Goal: Task Accomplishment & Management: Manage account settings

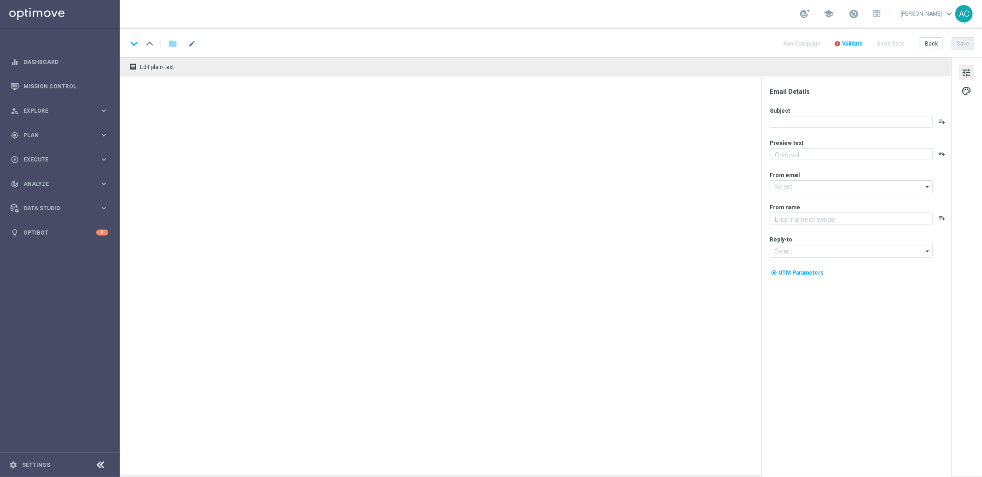
type textarea "Sueña a lo grande con el PowerBall"
type textarea "Lottoland"
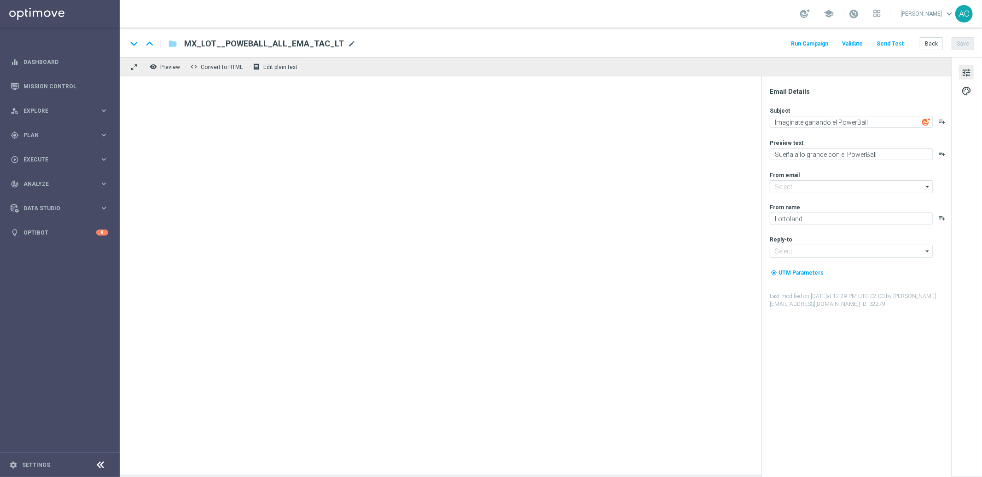
type input "[EMAIL_ADDRESS][DOMAIN_NAME]"
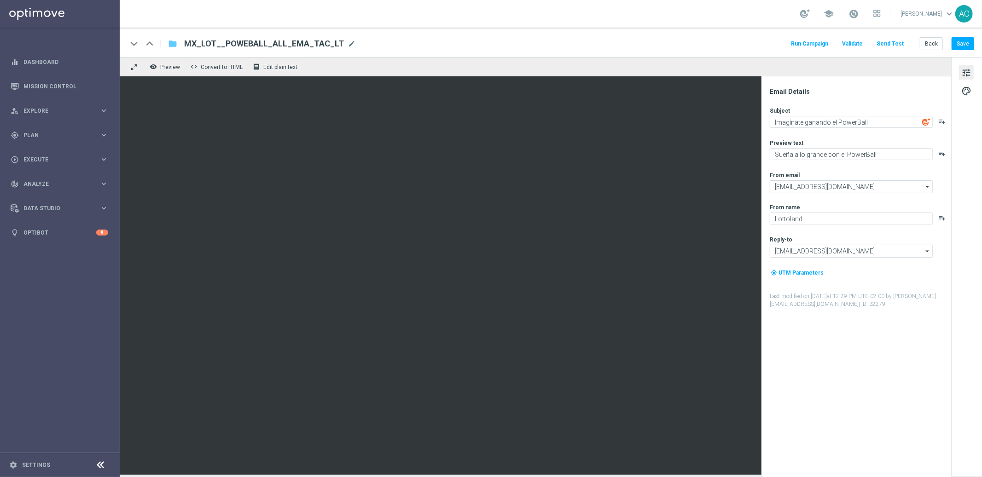
click at [171, 43] on icon "folder" at bounding box center [172, 43] width 9 height 11
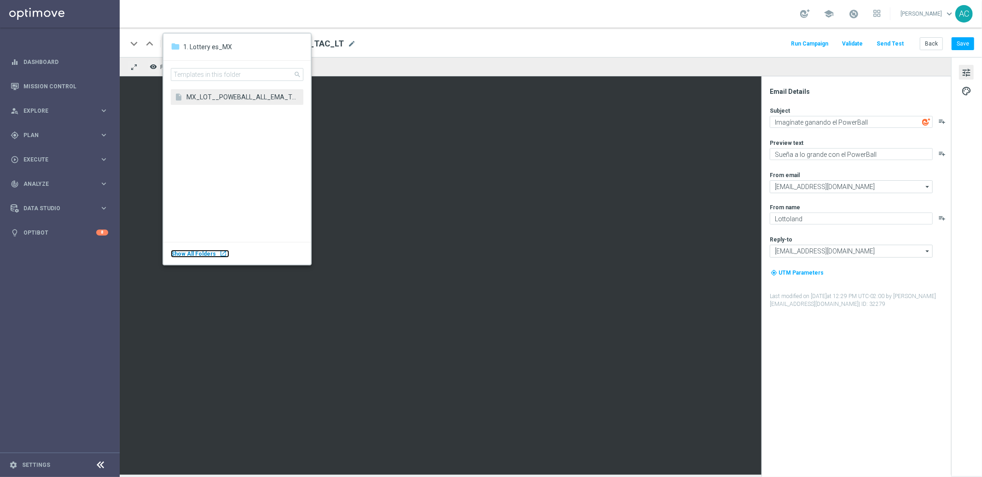
click at [59, 218] on body "equalizer Dashboard Mission Control" at bounding box center [491, 238] width 982 height 477
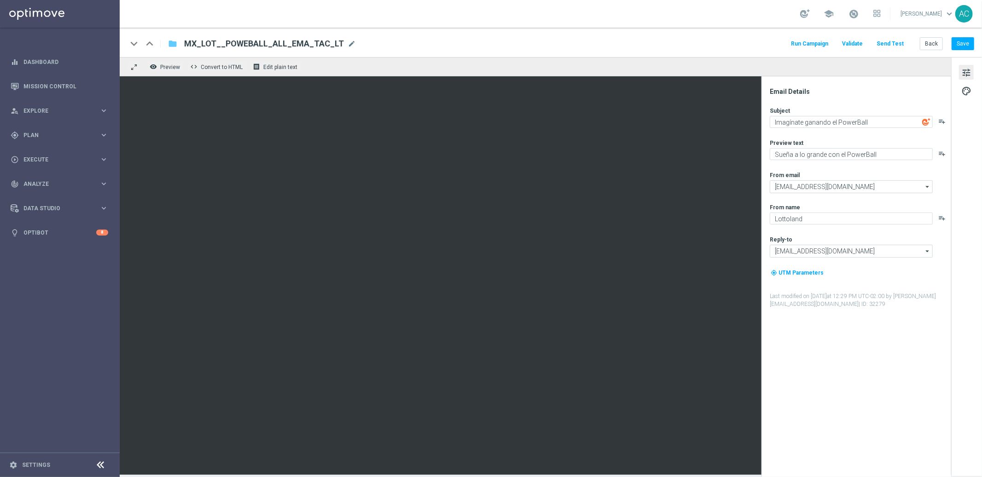
click at [172, 41] on icon "folder" at bounding box center [172, 43] width 9 height 11
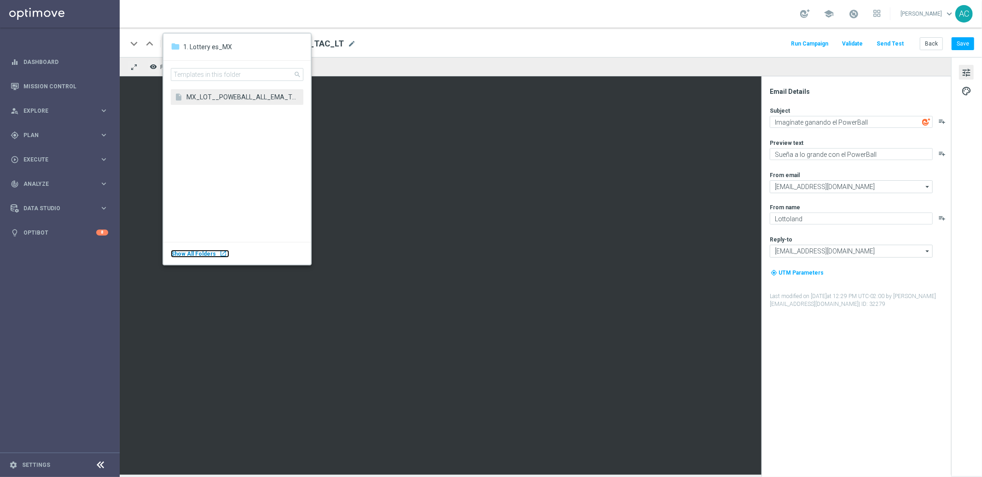
click at [213, 253] on div "Show All Folders launch" at bounding box center [200, 254] width 58 height 8
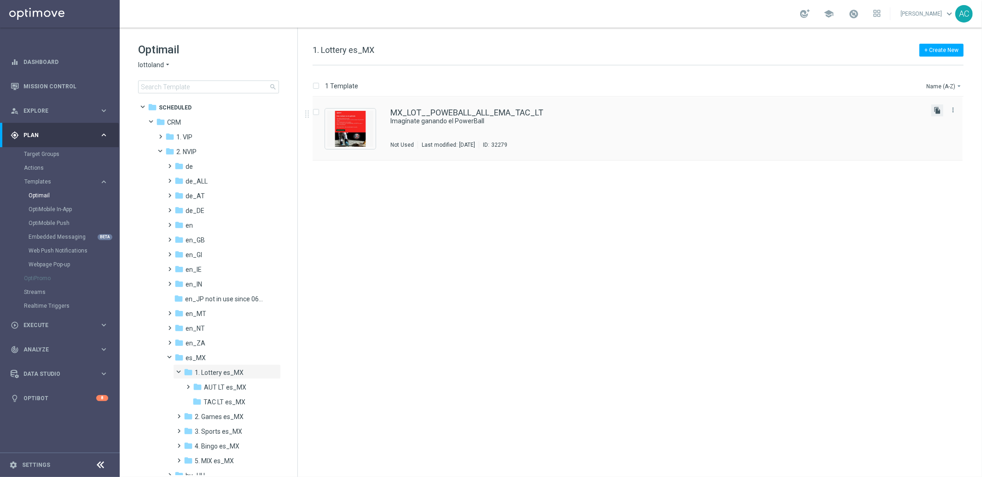
click at [938, 111] on icon "file_copy" at bounding box center [937, 110] width 7 height 7
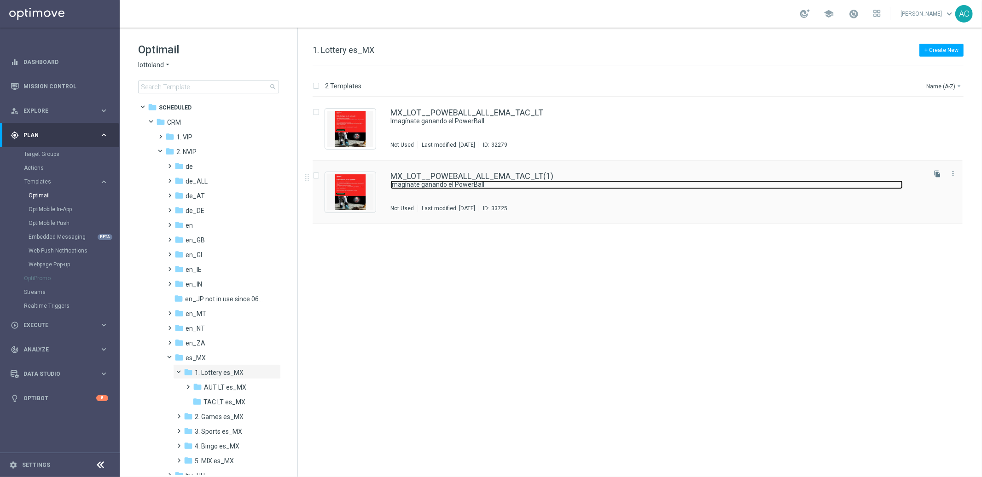
click at [522, 187] on link "Imagínate ganando el PowerBall" at bounding box center [646, 184] width 512 height 9
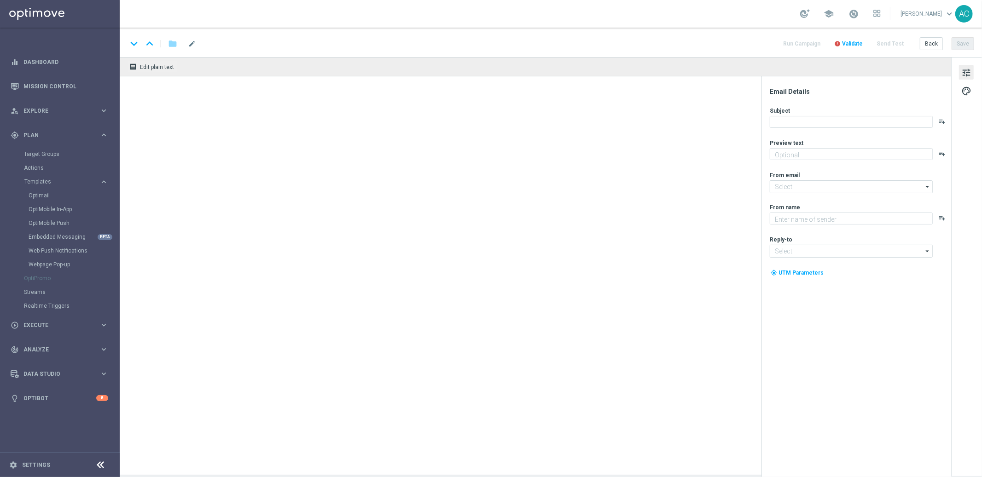
type textarea "Sueña a lo grande con el PowerBall"
type textarea "Lottoland"
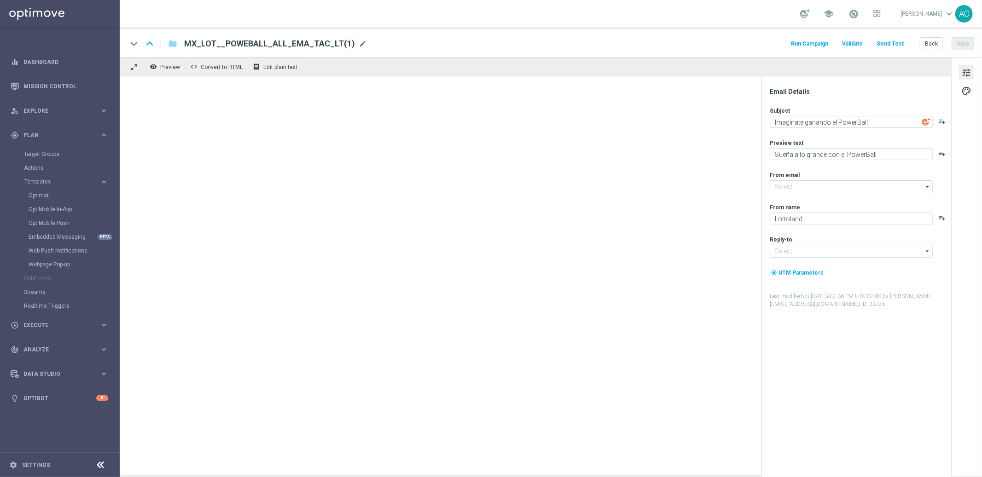
type input "mail@crm.lottoland.com"
type input "consultas@lottoland.mx"
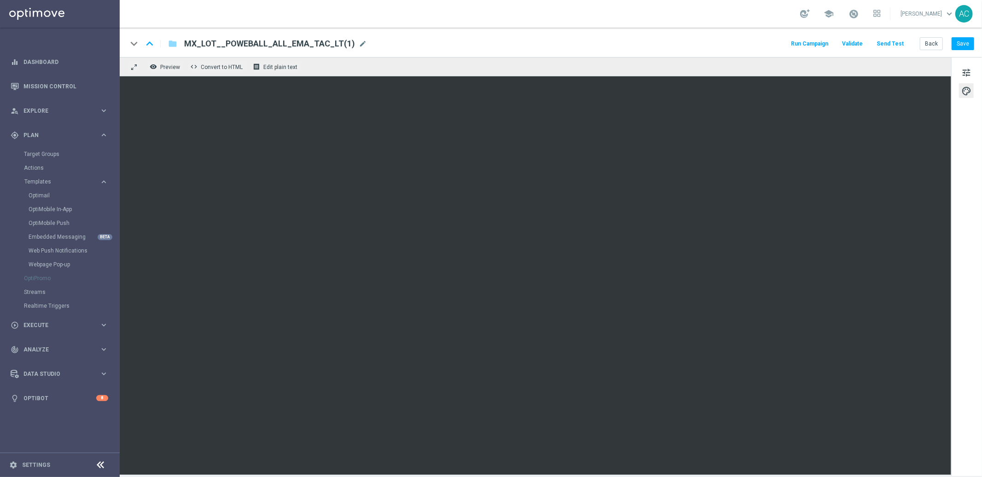
drag, startPoint x: 951, startPoint y: 457, endPoint x: 953, endPoint y: 436, distance: 21.7
click at [953, 436] on div "tune palette" at bounding box center [966, 266] width 31 height 419
click at [967, 48] on button "Save" at bounding box center [963, 43] width 23 height 13
click at [960, 43] on button "Save" at bounding box center [963, 43] width 23 height 13
click at [172, 46] on icon "folder" at bounding box center [172, 43] width 9 height 11
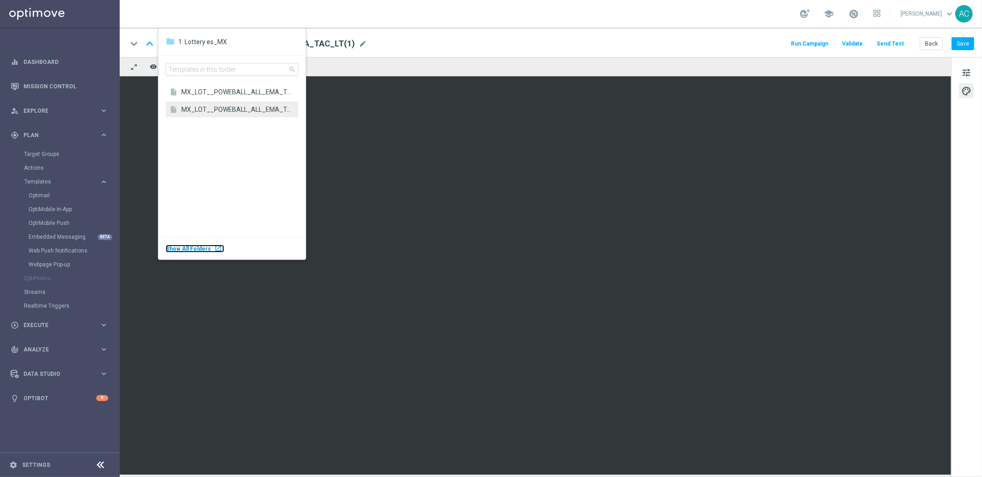
click at [205, 250] on span "Show All Folders" at bounding box center [188, 249] width 45 height 6
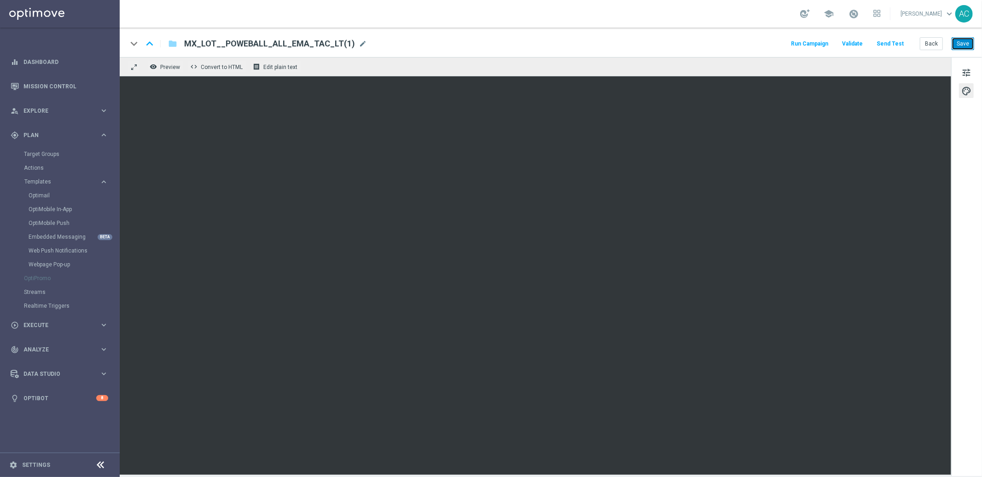
click at [961, 47] on button "Save" at bounding box center [963, 43] width 23 height 13
click at [965, 47] on button "Save" at bounding box center [963, 43] width 23 height 13
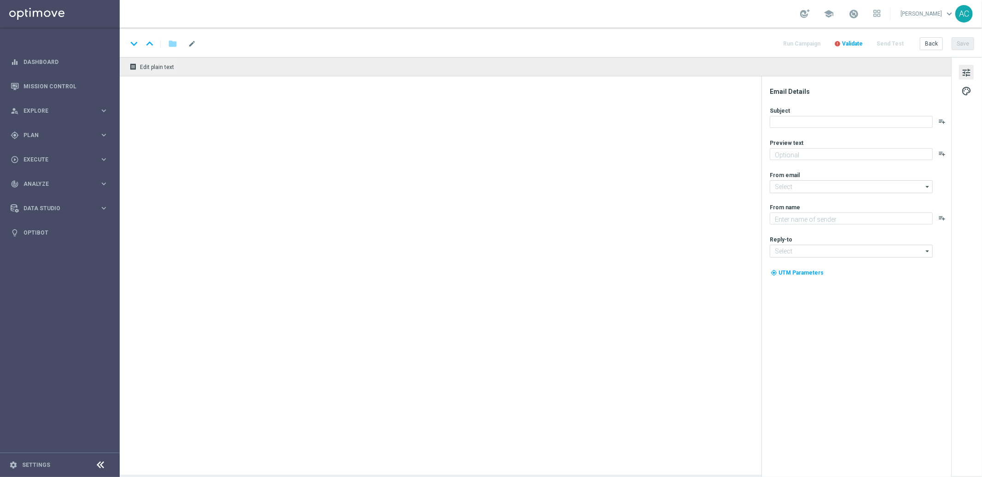
type textarea "Aproveite um R$100 por nossa conta!"
type textarea "Lottoland"
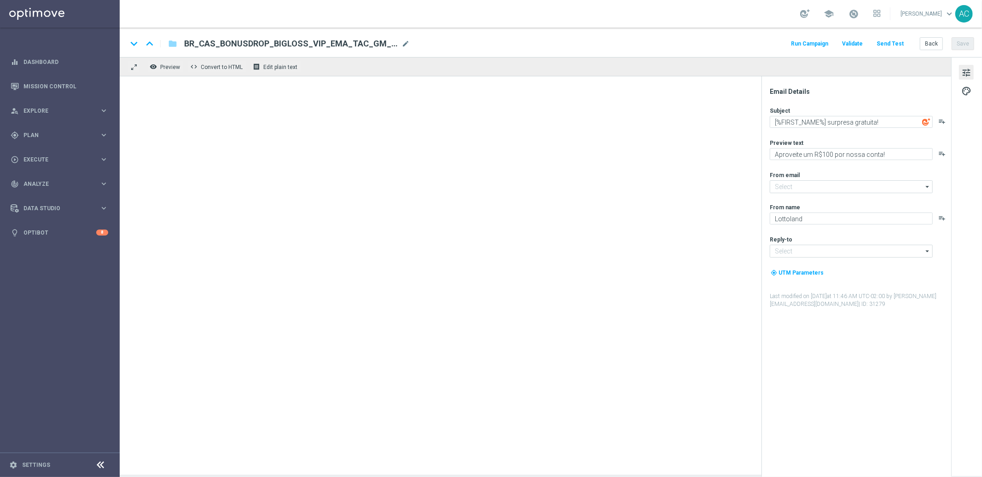
type input "mail@crm.lottoland.bet.br"
type input "contato@lottoland.bet.br"
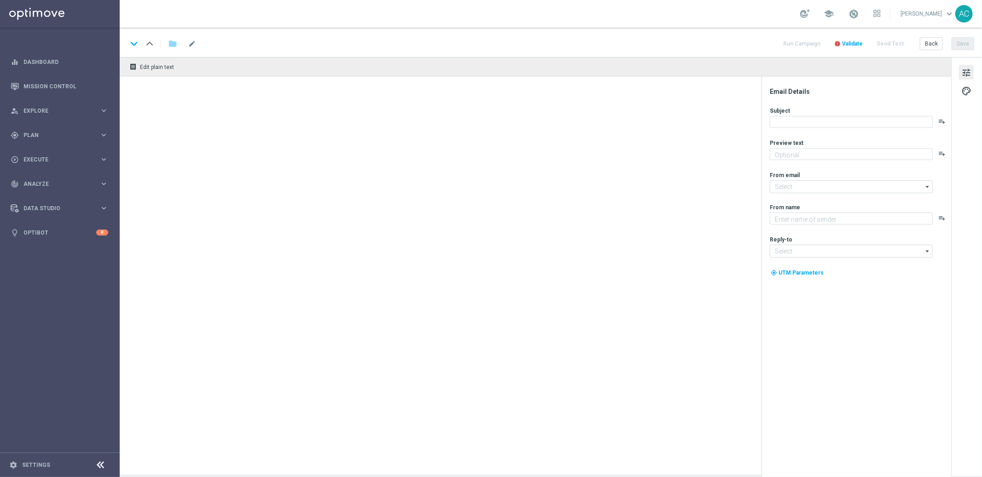
type textarea "Rodadas de até R$2 cada – só para VIPs!"
type input "[EMAIL_ADDRESS][DOMAIN_NAME]"
type textarea "Lottoland"
type input "[EMAIL_ADDRESS][DOMAIN_NAME]"
type textarea "Rodadas de até R$2 cada – só para VIPs!"
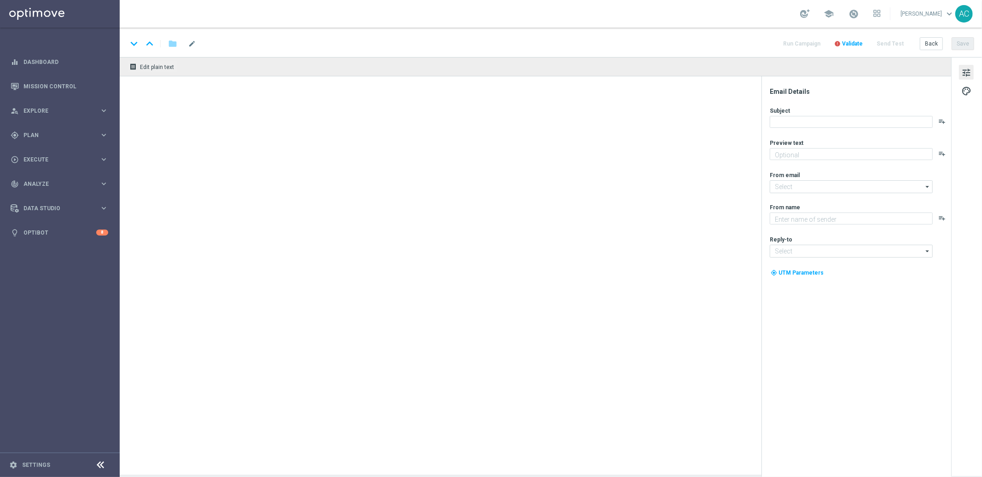
type textarea "Lottoland"
type input "[EMAIL_ADDRESS][DOMAIN_NAME]"
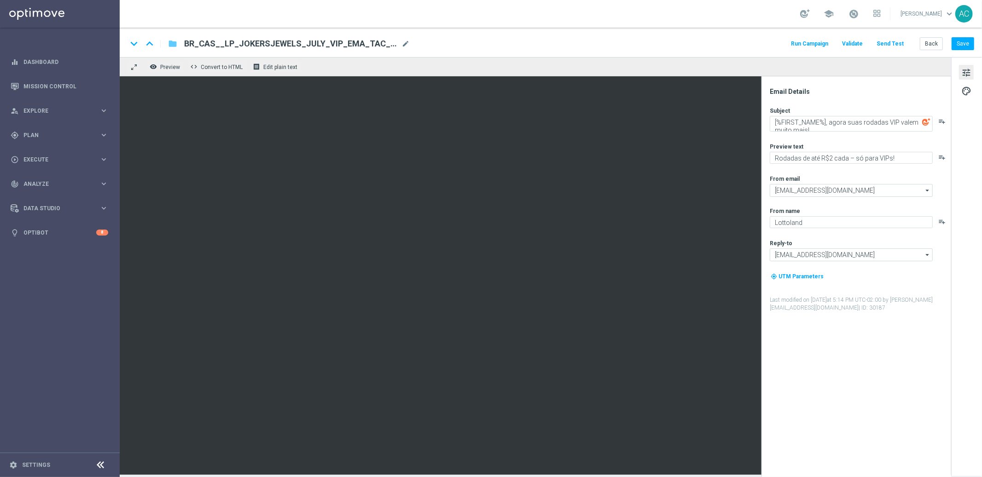
click at [170, 45] on icon "folder" at bounding box center [172, 43] width 9 height 11
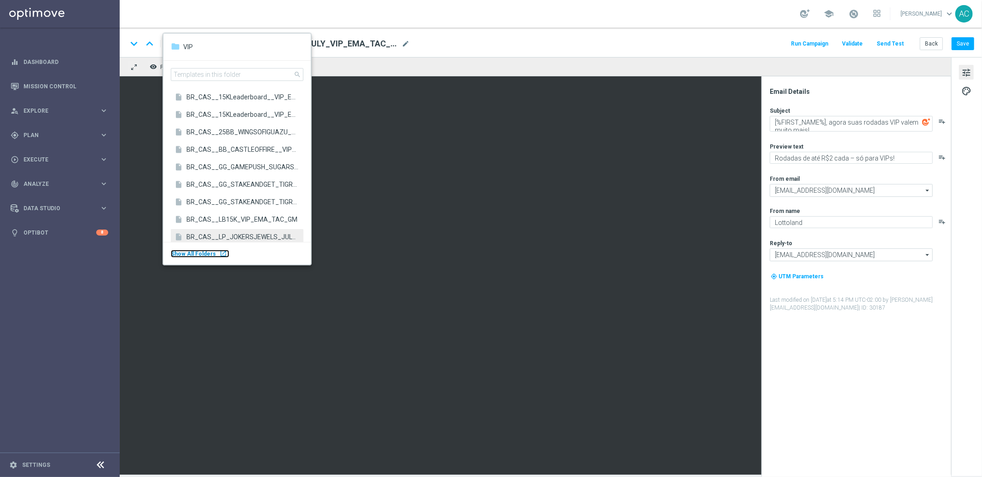
click at [43, 221] on body "equalizer Dashboard Mission Control" at bounding box center [491, 238] width 982 height 477
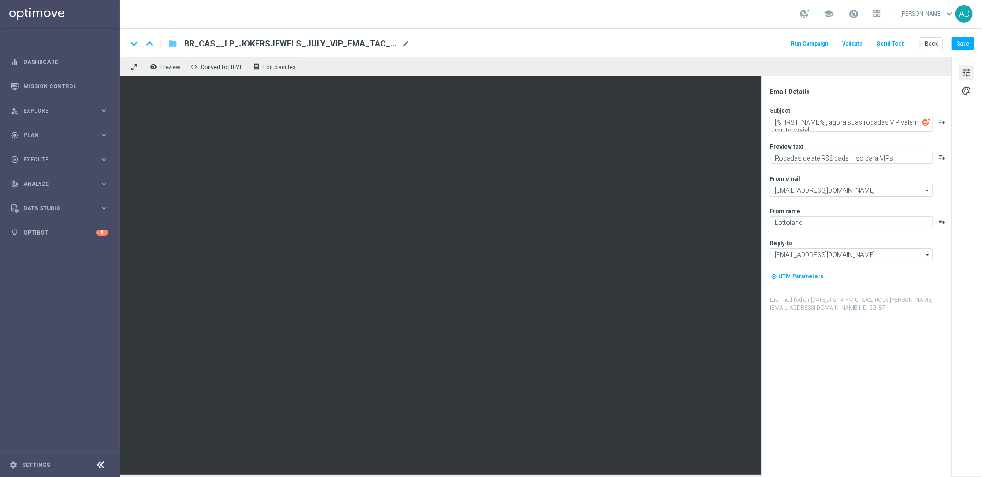
click at [172, 43] on icon "folder" at bounding box center [172, 43] width 9 height 11
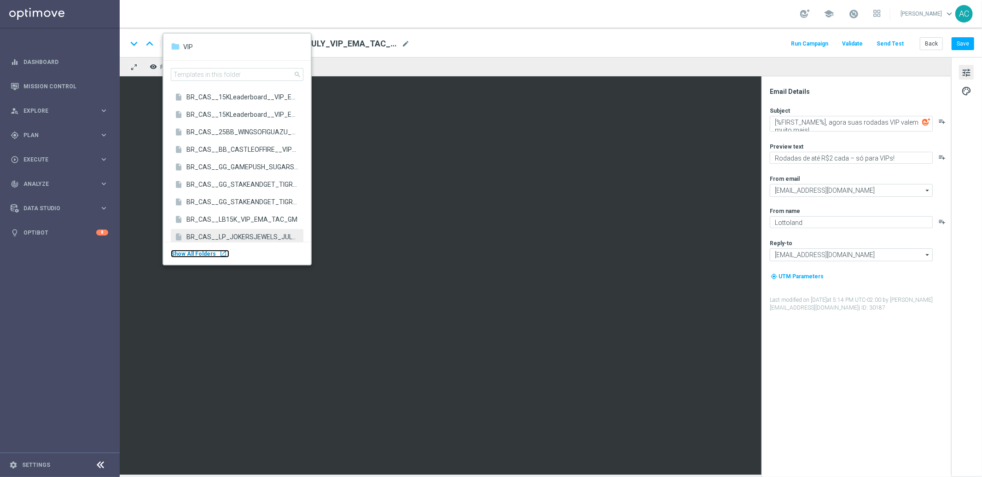
click at [210, 255] on span "Show All Folders" at bounding box center [193, 254] width 45 height 6
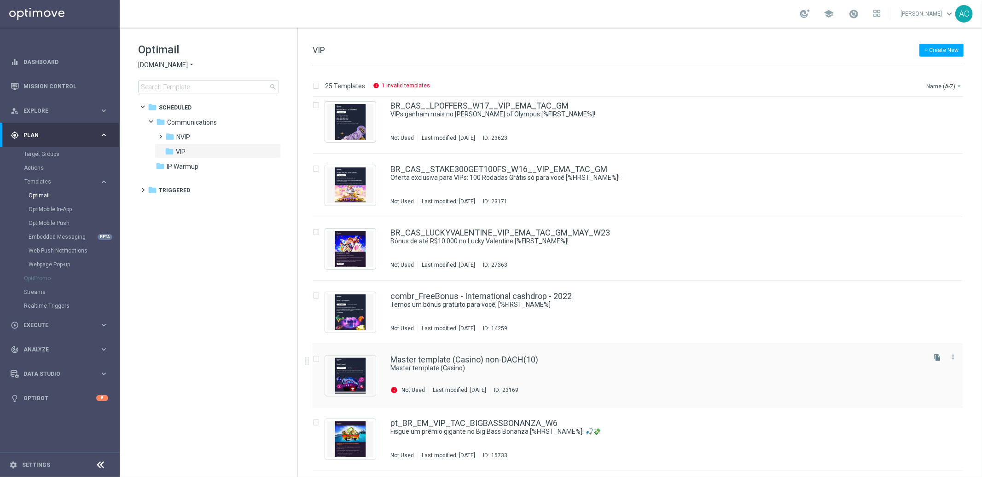
scroll to position [581, 0]
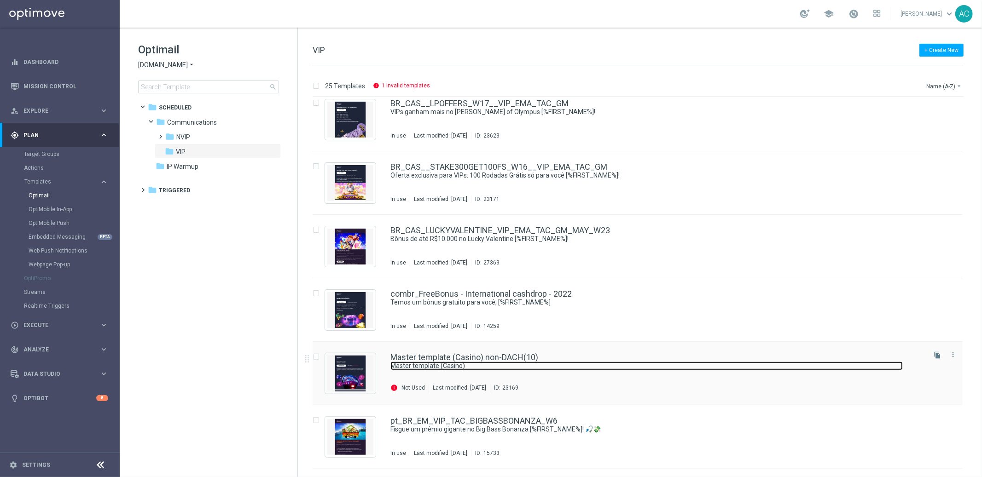
click at [715, 365] on link "Master template (Casino)" at bounding box center [646, 366] width 512 height 9
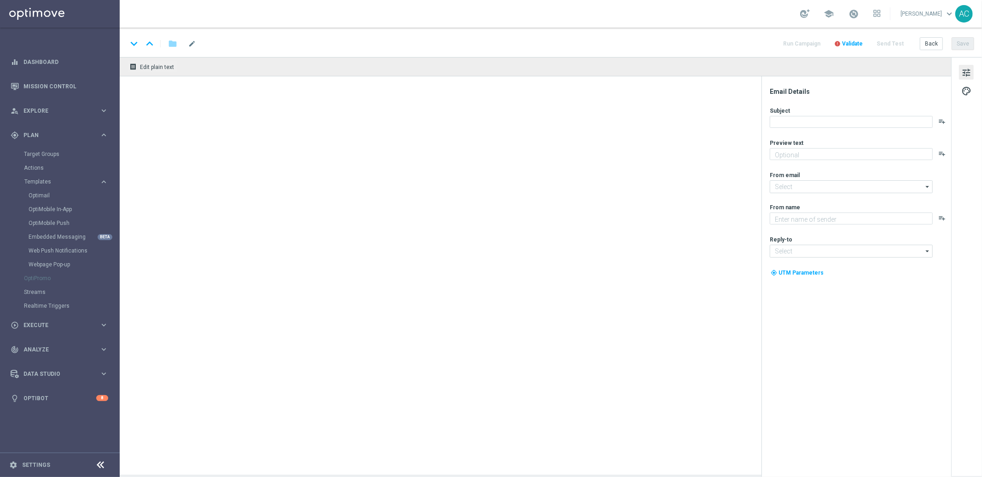
type textarea "Doesn't it look great?"
type input "mail@crm.lottoland.bet.br"
type textarea "Lottoland.bet.br"
type input "contato@lottoland.bet.br"
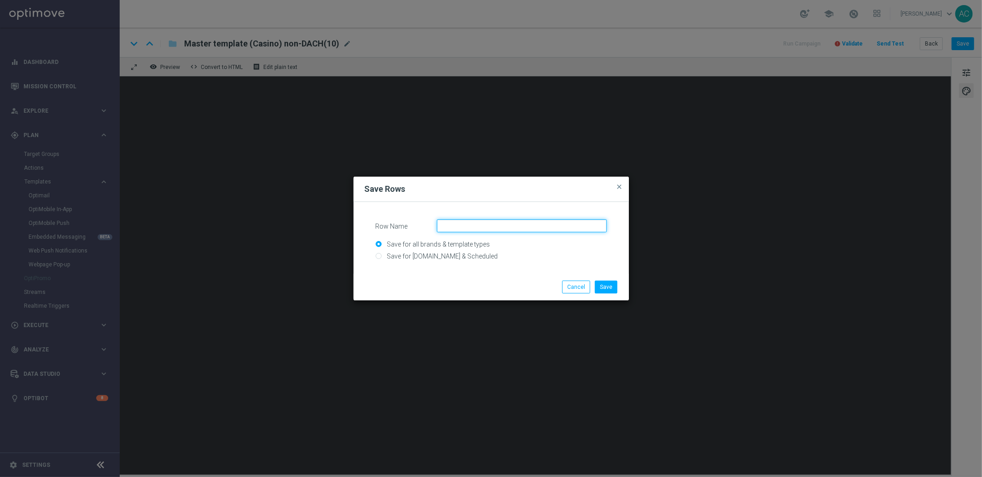
click at [489, 227] on input "Row Name" at bounding box center [522, 226] width 170 height 13
type input "2nd content"
click at [607, 290] on button "Save" at bounding box center [606, 287] width 23 height 13
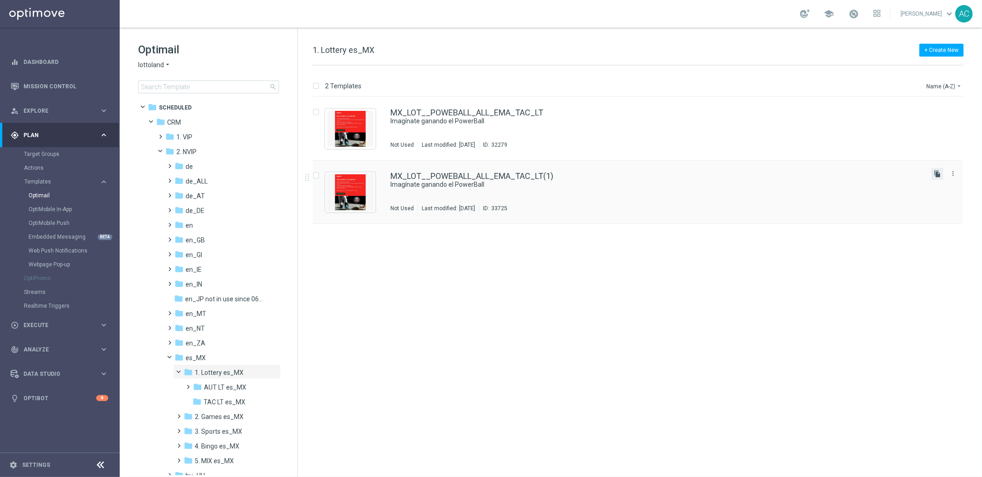
click at [938, 174] on icon "file_copy" at bounding box center [937, 173] width 7 height 7
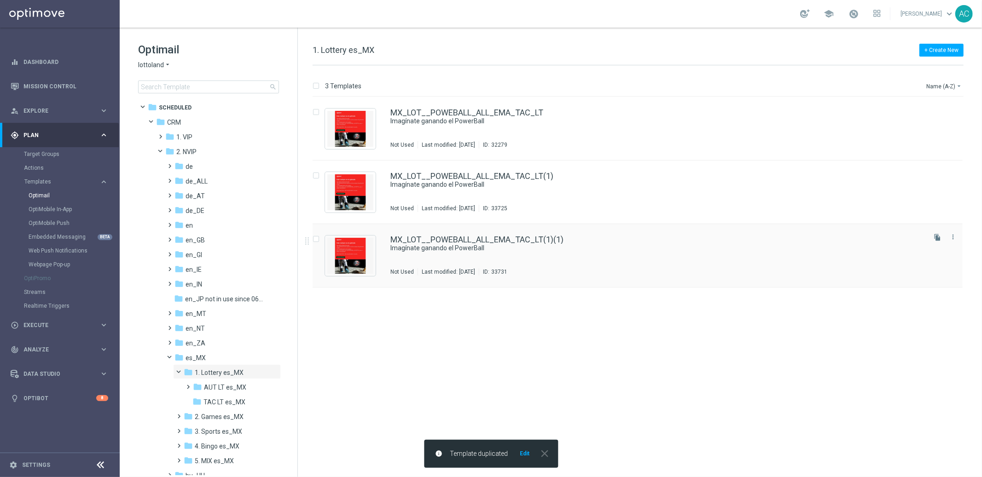
click at [596, 238] on div "MX_LOT__POWEBALL_ALL_EMA_TAC_LT(1)(1)" at bounding box center [657, 240] width 534 height 8
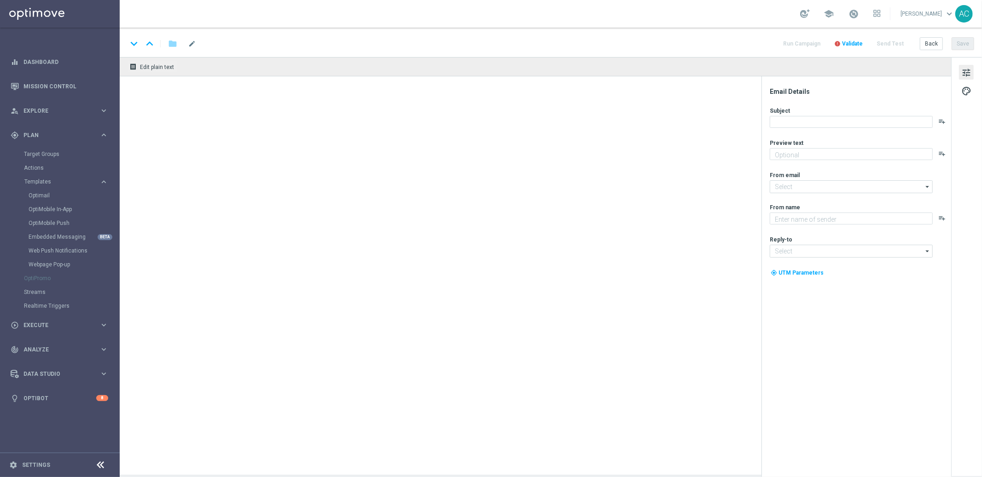
type input "MX_LOT__POWEBALL_ALL_EMA_TAC_LT(1)(1)"
type textarea "Sueña a lo grande con el PowerBall"
type textarea "Lottoland"
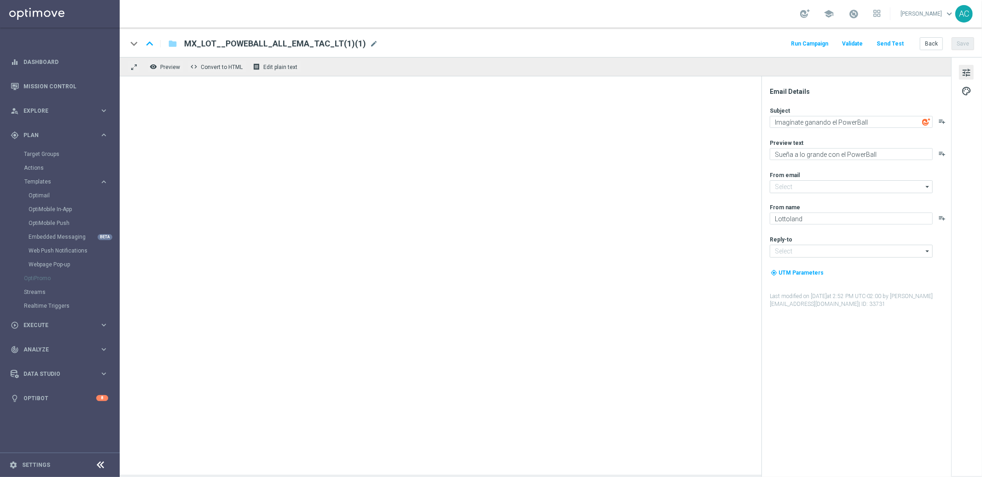
type input "[EMAIL_ADDRESS][DOMAIN_NAME]"
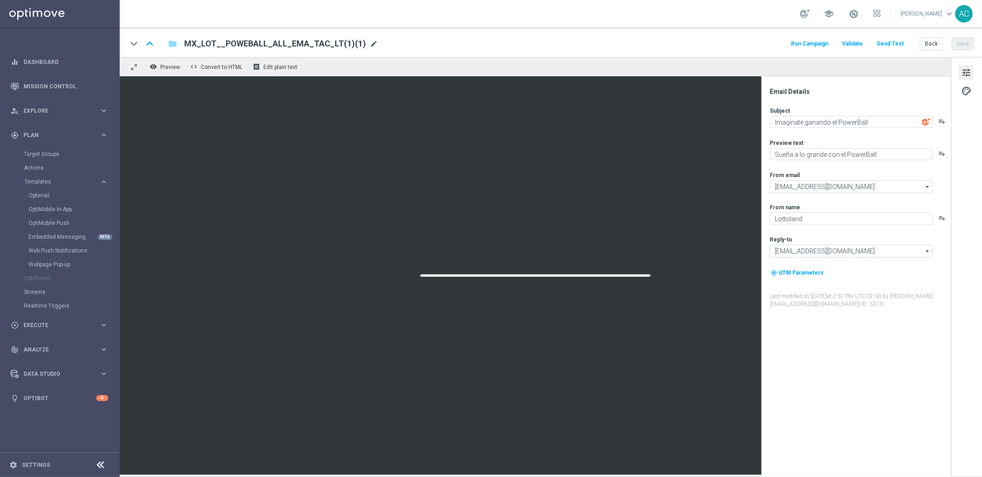
click at [370, 44] on span "mode_edit" at bounding box center [374, 44] width 8 height 8
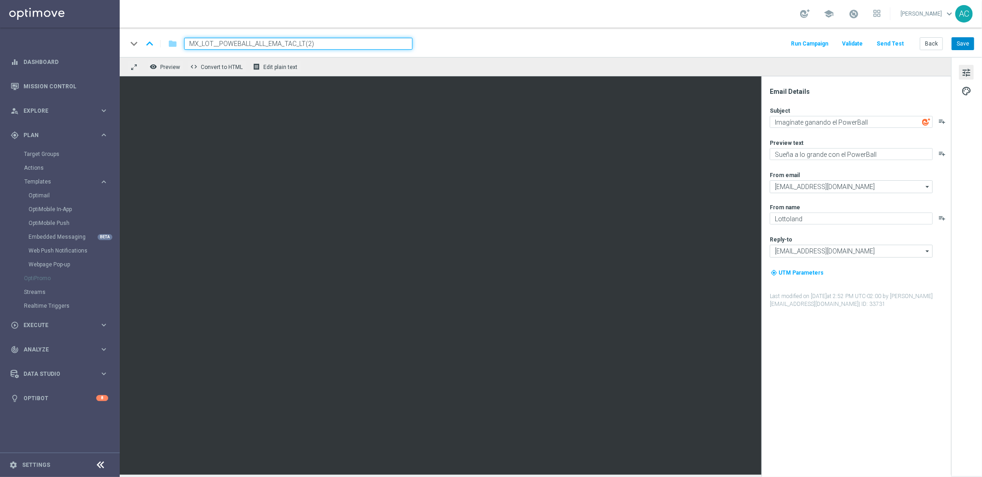
type input "MX_LOT__POWEBALL_ALL_EMA_TAC_LT(2)"
click at [964, 47] on button "Save" at bounding box center [963, 43] width 23 height 13
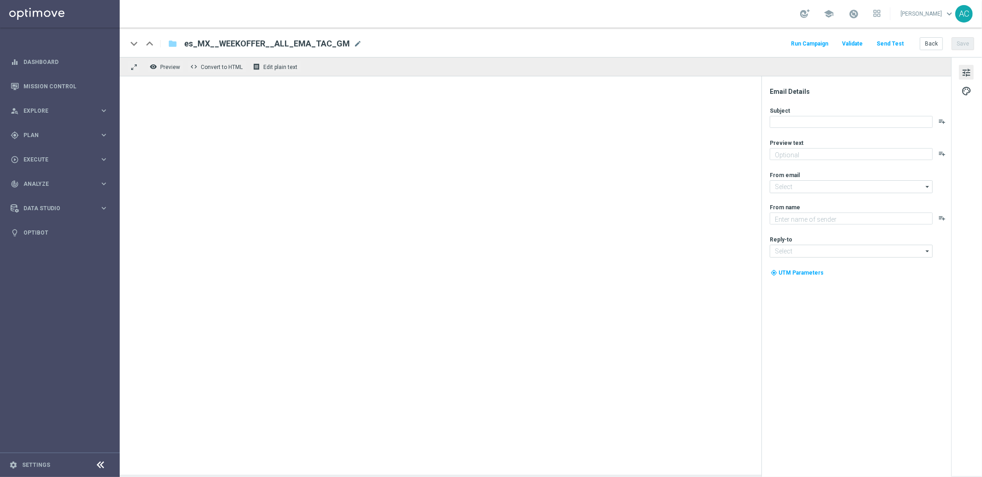
type textarea "Disfruta un [PERSON_NAME] del 20% todos los viernes, [PERSON_NAME] y [PERSON_NA…"
type input "[EMAIL_ADDRESS][DOMAIN_NAME]"
type textarea "Lottoland"
type input "[EMAIL_ADDRESS][DOMAIN_NAME]"
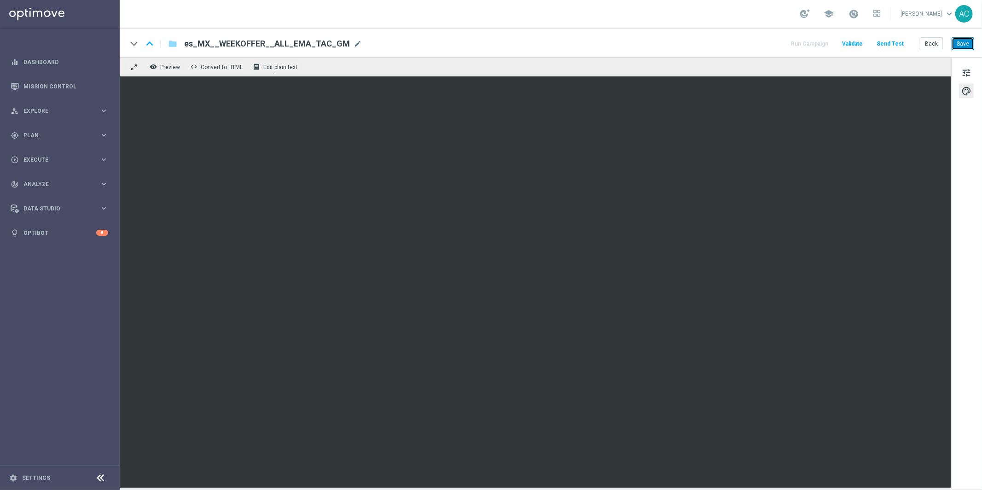
click at [962, 47] on button "Save" at bounding box center [963, 43] width 23 height 13
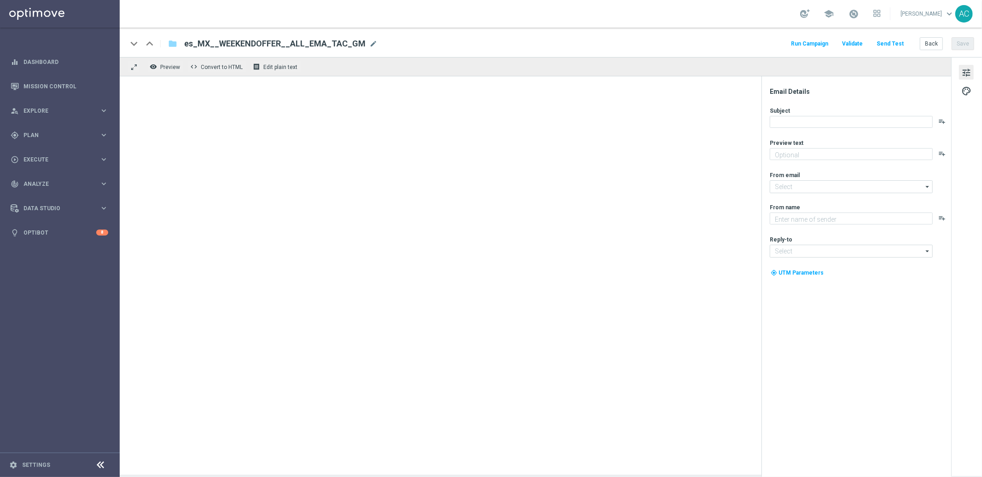
type textarea "Activa tu [PERSON_NAME] del 15% todos los viernes, [PERSON_NAME] y [PERSON_NAME…"
type input "[EMAIL_ADDRESS][DOMAIN_NAME]"
type textarea "Lottoland"
type input "[EMAIL_ADDRESS][DOMAIN_NAME]"
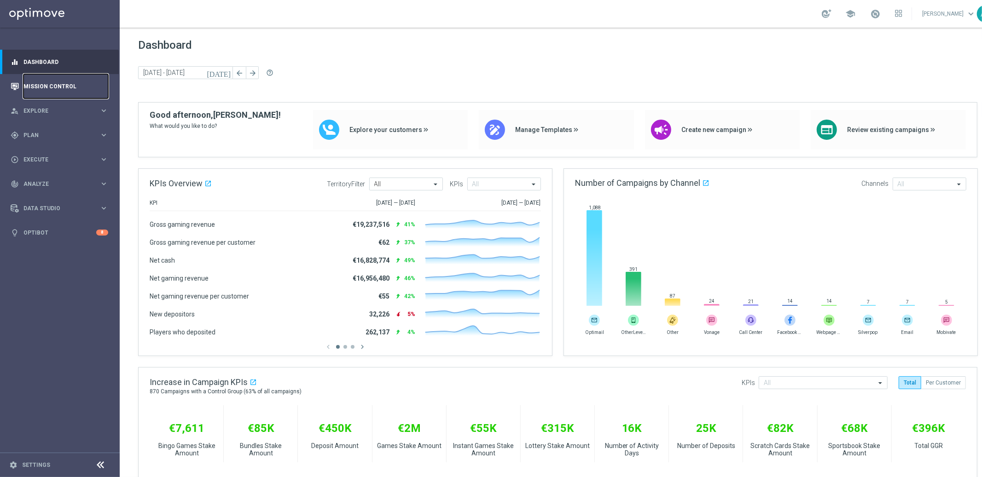
click at [50, 83] on link "Mission Control" at bounding box center [65, 86] width 85 height 24
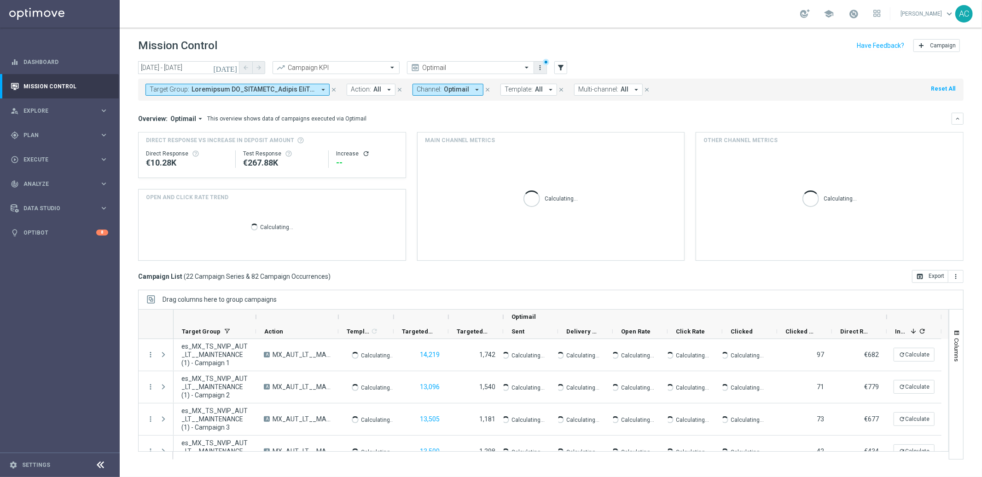
click at [541, 67] on icon "more_vert" at bounding box center [540, 67] width 7 height 7
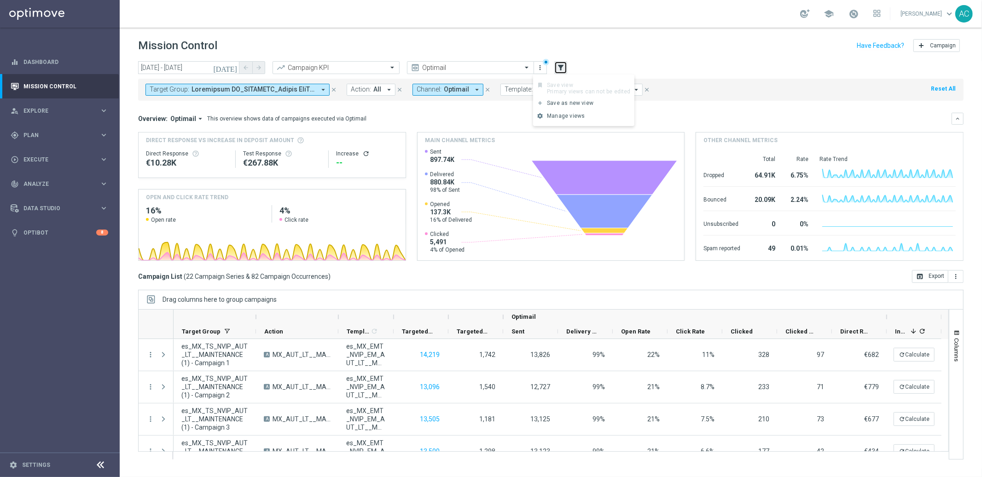
click at [562, 67] on icon "filter_alt" at bounding box center [561, 68] width 8 height 8
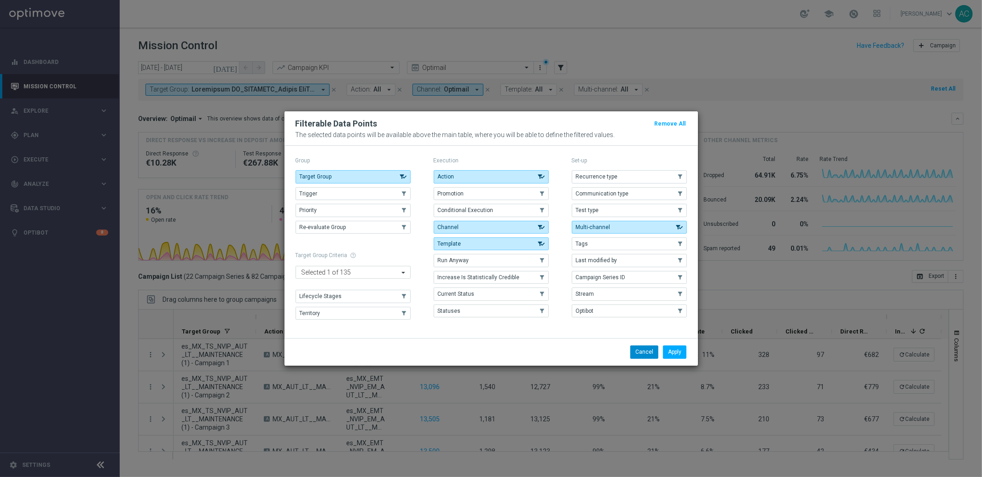
click at [640, 354] on button "Cancel" at bounding box center [644, 352] width 28 height 13
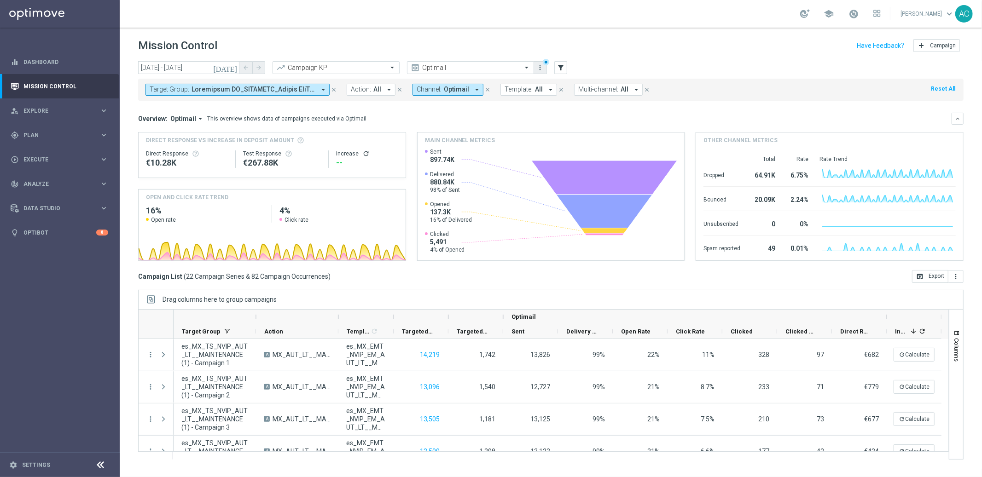
click at [540, 67] on icon "more_vert" at bounding box center [540, 67] width 7 height 7
click at [553, 117] on div "Manage views" at bounding box center [588, 116] width 83 height 6
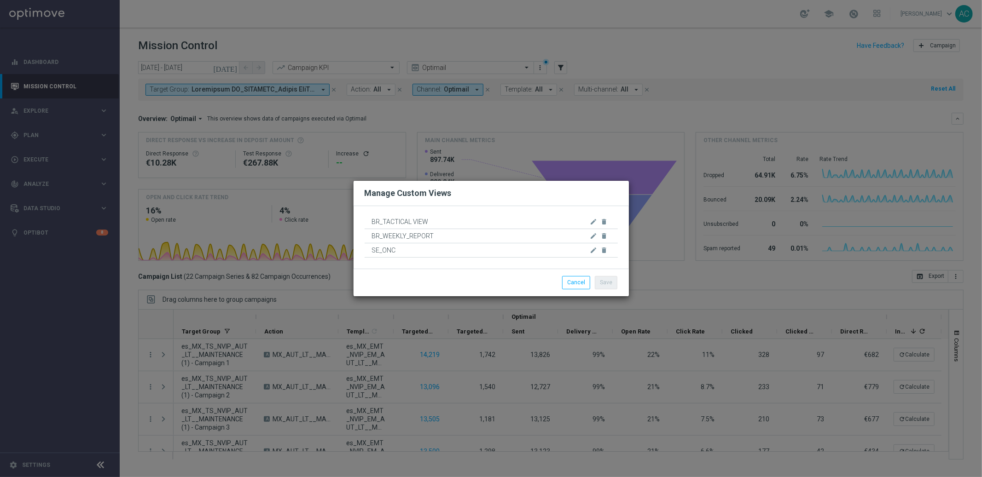
click at [413, 237] on span "BR_WEEKLY_REPORT" at bounding box center [477, 236] width 210 height 14
click at [396, 236] on span "BR_WEEKLY_REPORT" at bounding box center [477, 236] width 210 height 14
click at [578, 285] on button "Cancel" at bounding box center [576, 282] width 28 height 13
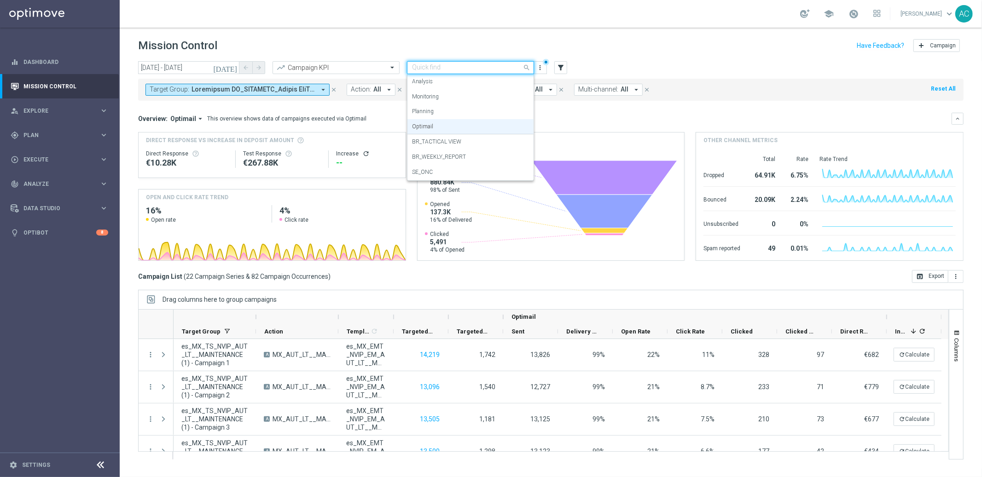
click at [528, 69] on span at bounding box center [528, 68] width 12 height 12
click at [491, 143] on div "BR_TACTICAL VIEW" at bounding box center [470, 141] width 117 height 15
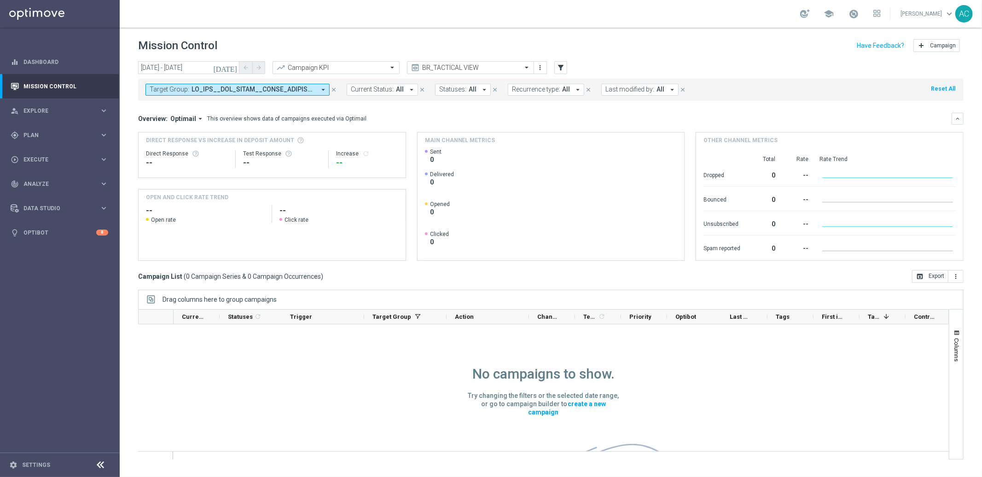
click at [317, 90] on button "Target Group: arrow_drop_down" at bounding box center [238, 90] width 184 height 12
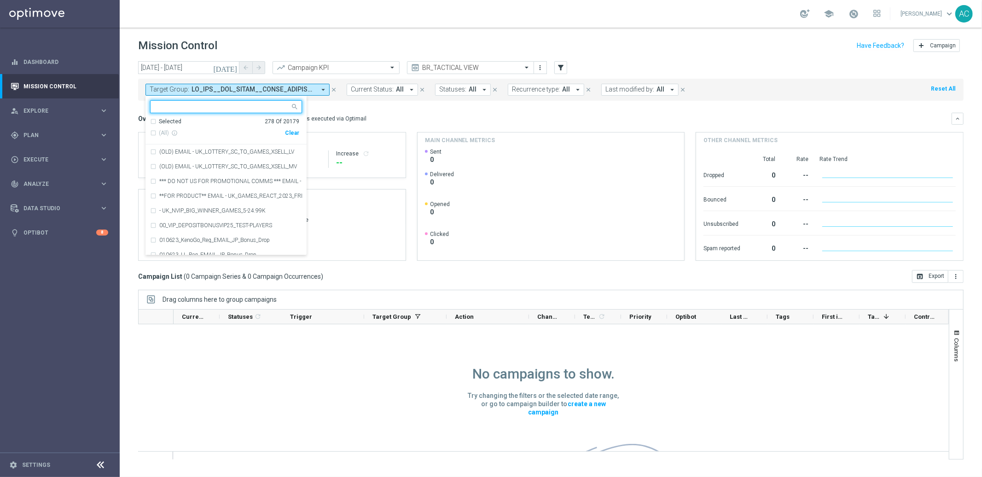
click at [0, 0] on div "Clear" at bounding box center [0, 0] width 0 height 0
click at [382, 117] on div "Overview: Optimail arrow_drop_down This overview shows data of campaigns execut…" at bounding box center [545, 119] width 814 height 8
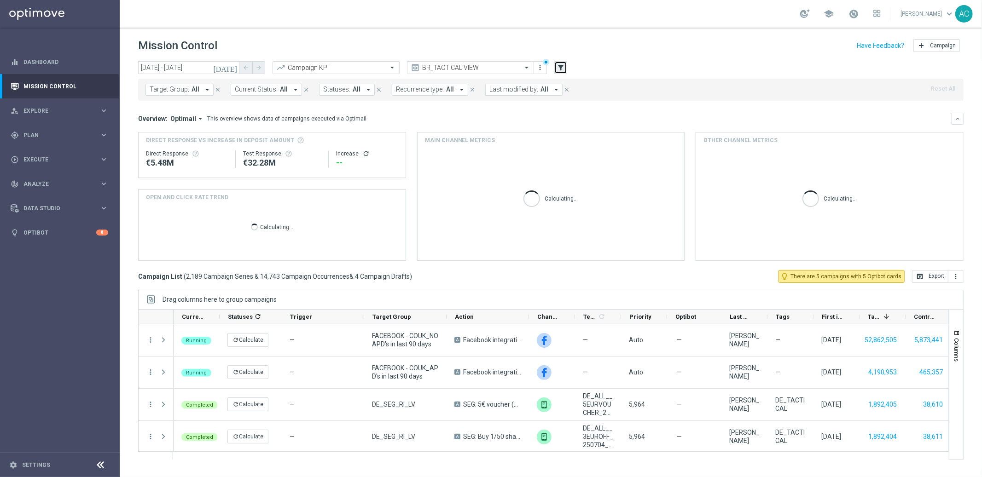
click at [565, 67] on button "filter_alt" at bounding box center [560, 67] width 13 height 13
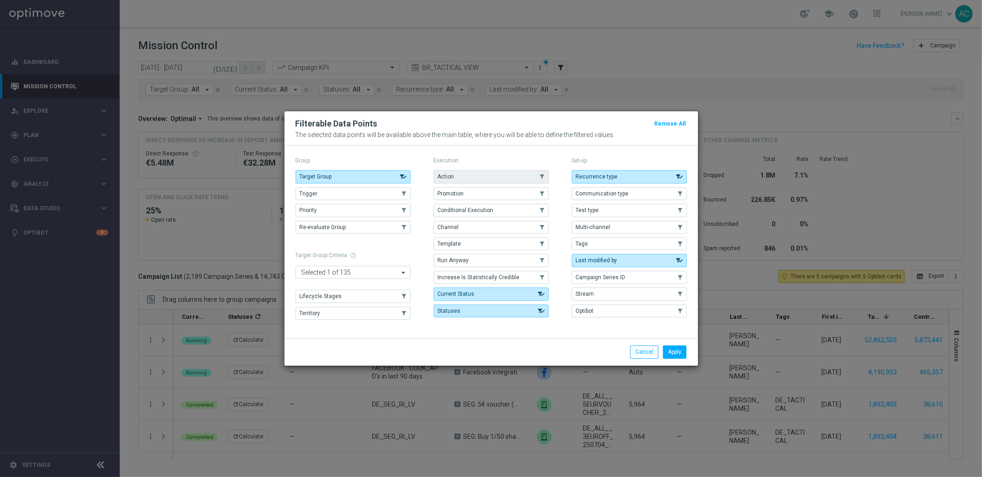
click at [473, 178] on button "Action" at bounding box center [491, 176] width 115 height 13
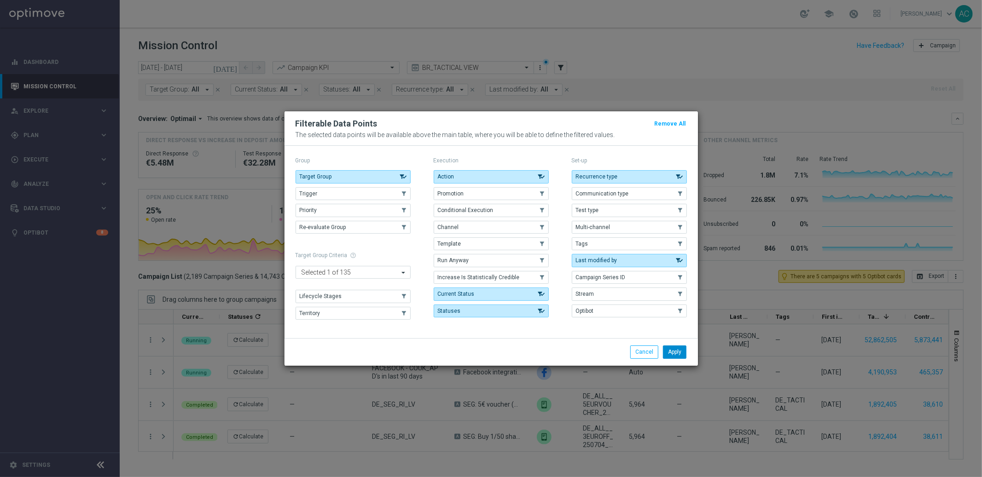
click at [676, 354] on button "Apply" at bounding box center [674, 352] width 23 height 13
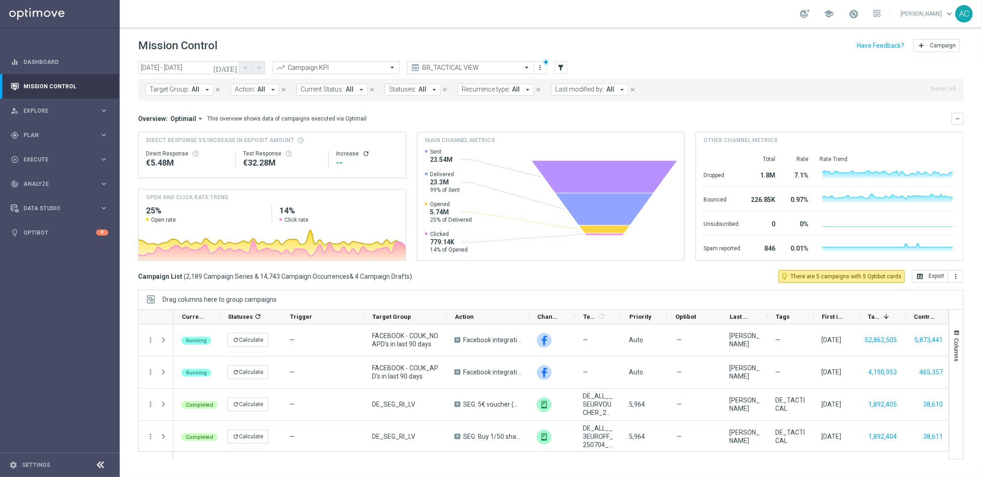
click at [250, 95] on button "Action: All arrow_drop_down" at bounding box center [255, 90] width 49 height 12
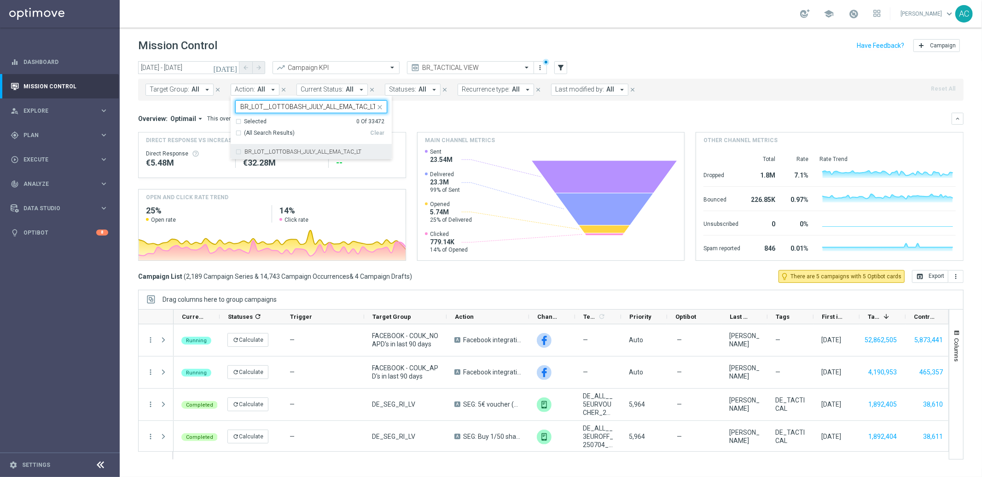
click at [239, 153] on div "BR_LOT__LOTTOBASH_JULY_ALL_EMA_TAC_LT" at bounding box center [311, 152] width 152 height 15
type input "BR_LOT__LOTTOBASH_JULY_ALL_EMA_TAC_LT"
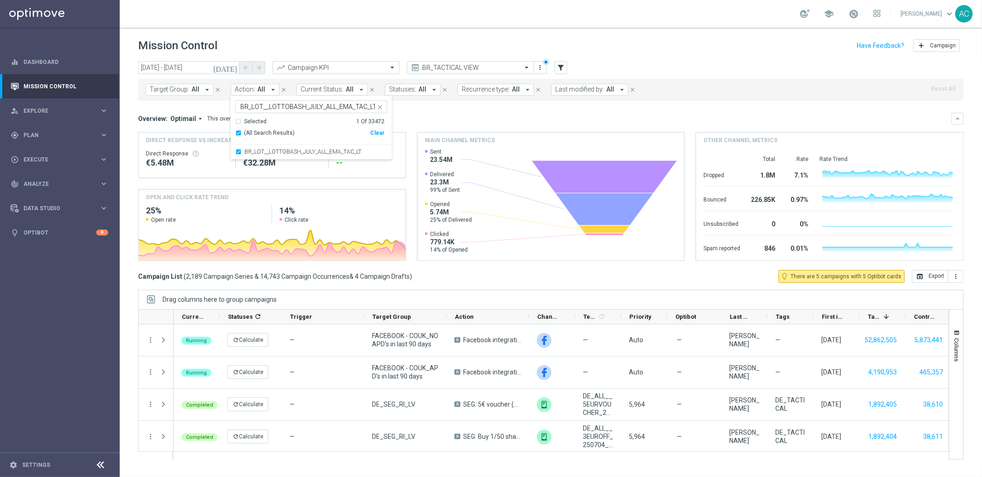
click at [491, 122] on div "Overview: Optimail arrow_drop_down This overview shows data of campaigns execut…" at bounding box center [545, 119] width 814 height 8
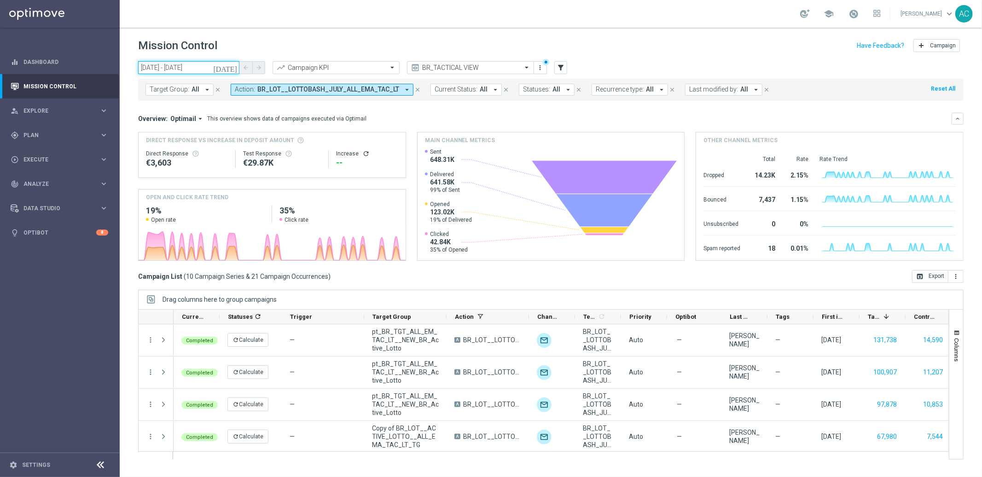
click at [170, 67] on input "[DATE] - [DATE]" at bounding box center [188, 67] width 101 height 13
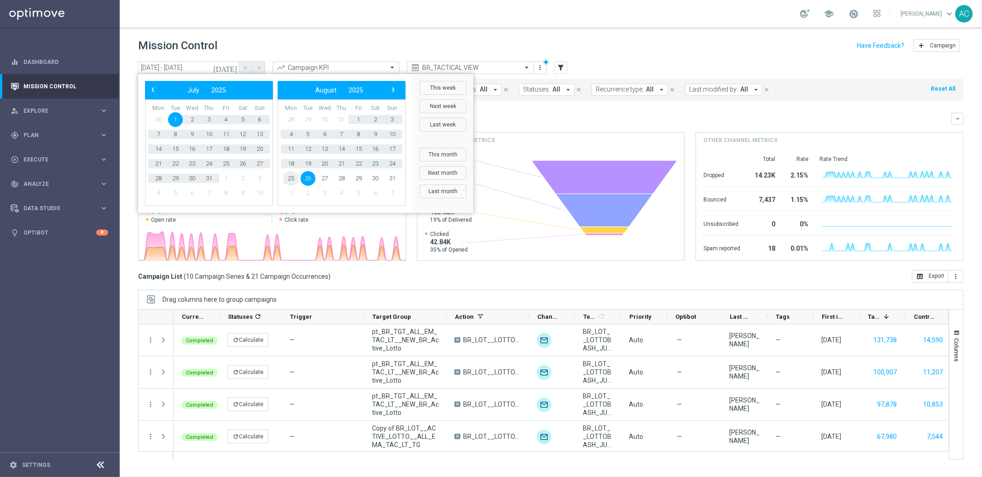
click at [290, 177] on span "25" at bounding box center [291, 178] width 15 height 15
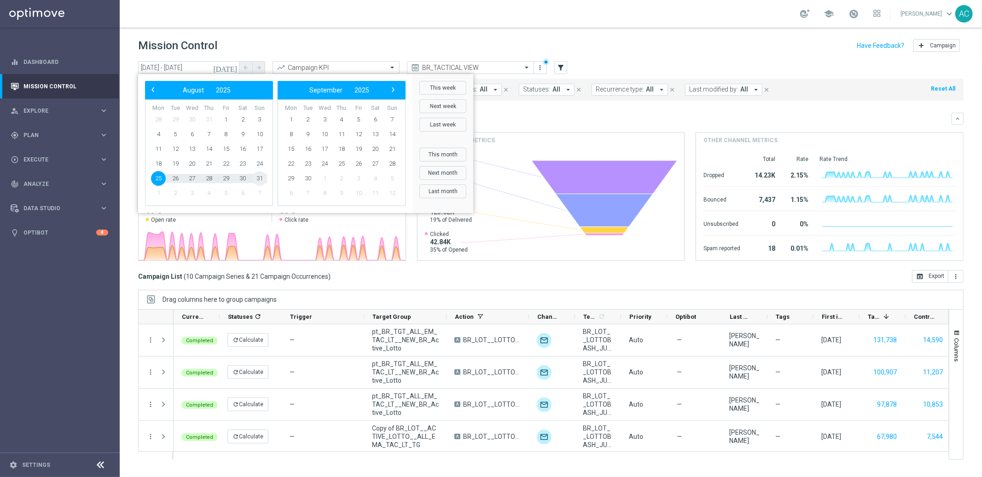
click at [256, 178] on span "31" at bounding box center [259, 178] width 15 height 15
type input "[DATE] - [DATE]"
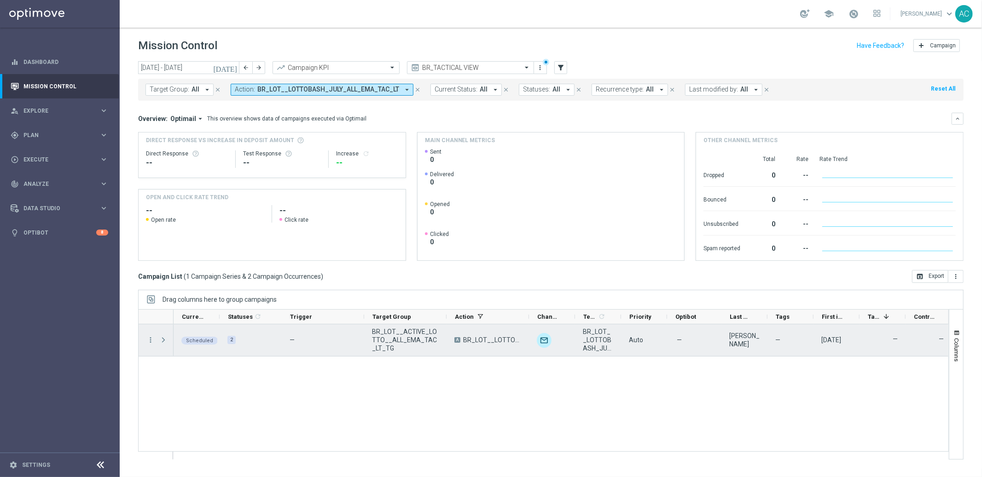
click at [161, 339] on span "Press SPACE to select this row." at bounding box center [163, 340] width 8 height 7
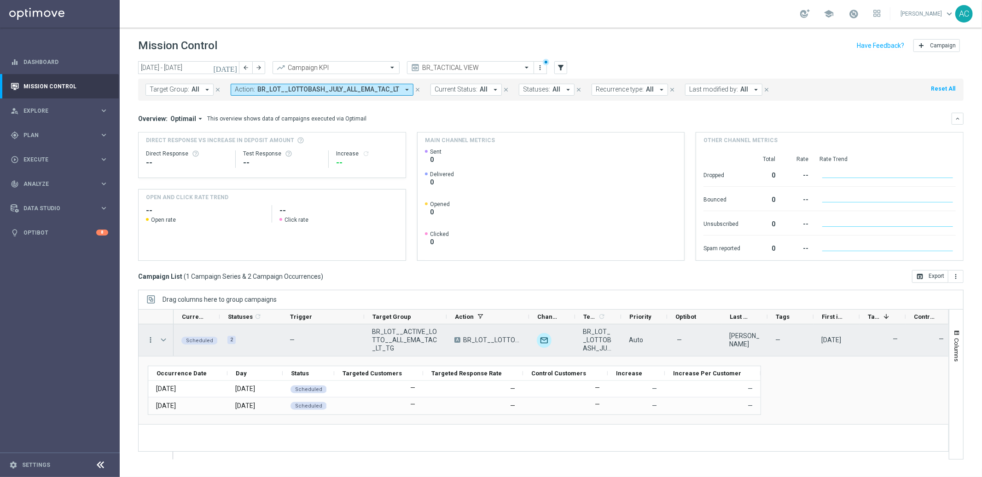
click at [150, 340] on icon "more_vert" at bounding box center [150, 340] width 8 height 8
click at [189, 410] on div "edit Edit" at bounding box center [207, 414] width 104 height 13
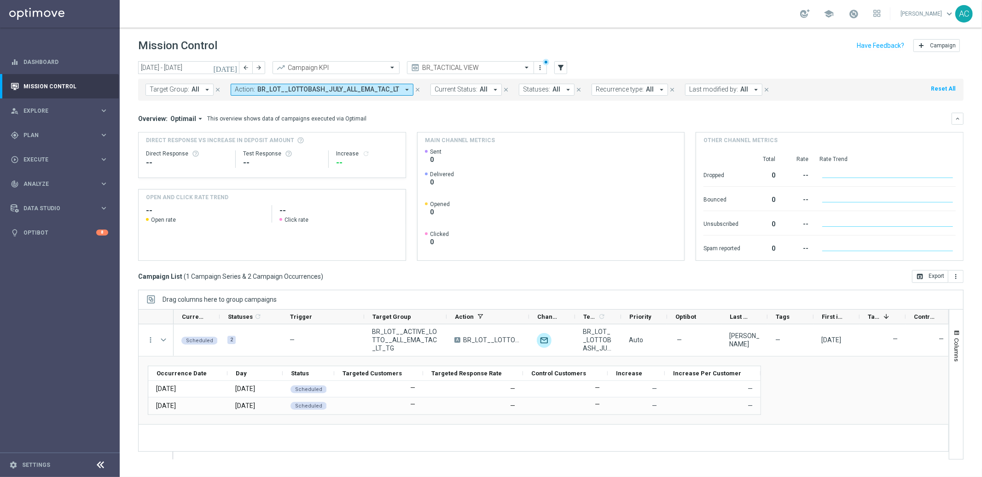
click at [308, 90] on span "BR_LOT__LOTTOBASH_JULY_ALL_EMA_TAC_LT" at bounding box center [328, 90] width 142 height 8
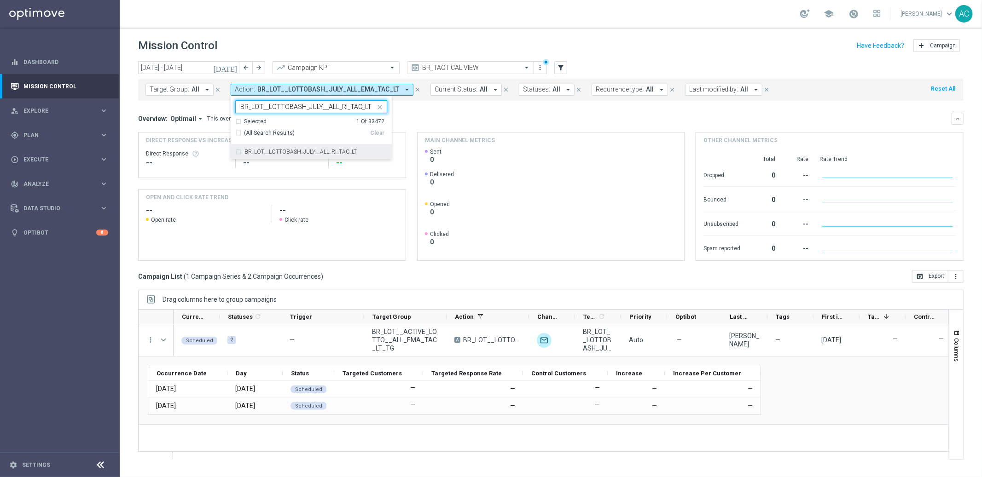
click at [239, 152] on div "BR_LOT__LOTTOBASH_JULY__ALL_RI_TAC_LT" at bounding box center [311, 152] width 152 height 15
type input "BR_LOT__LOTTOBASH_JULY__ALL_RI_TAC_LT"
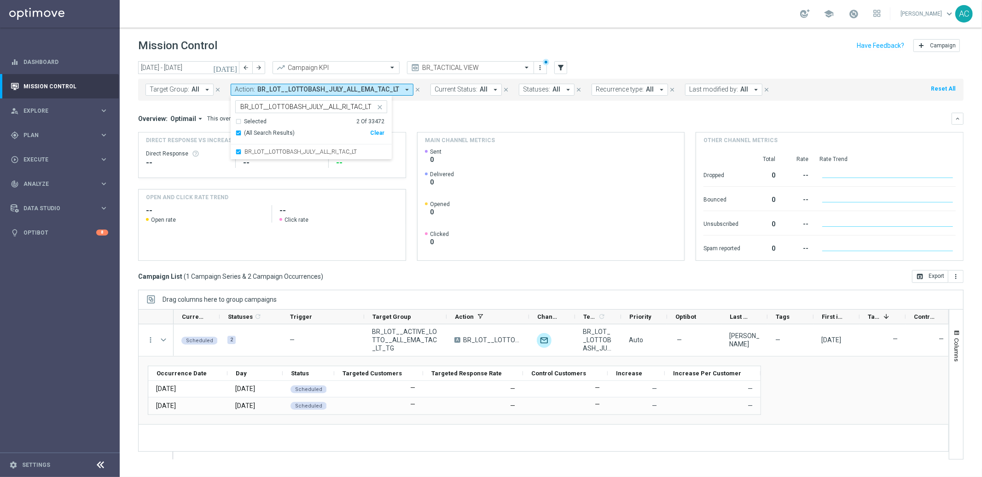
click at [432, 116] on div "Overview: Optimail arrow_drop_down This overview shows data of campaigns execut…" at bounding box center [545, 119] width 814 height 8
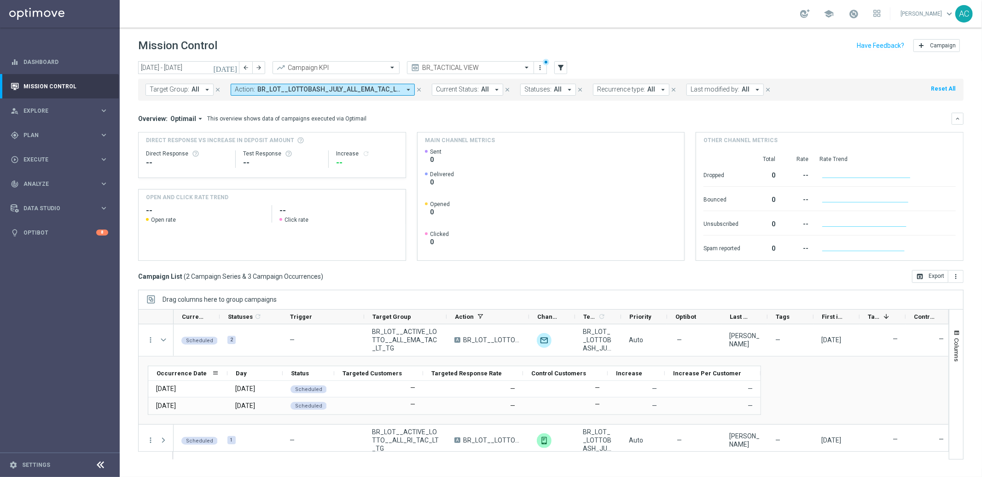
scroll to position [5, 0]
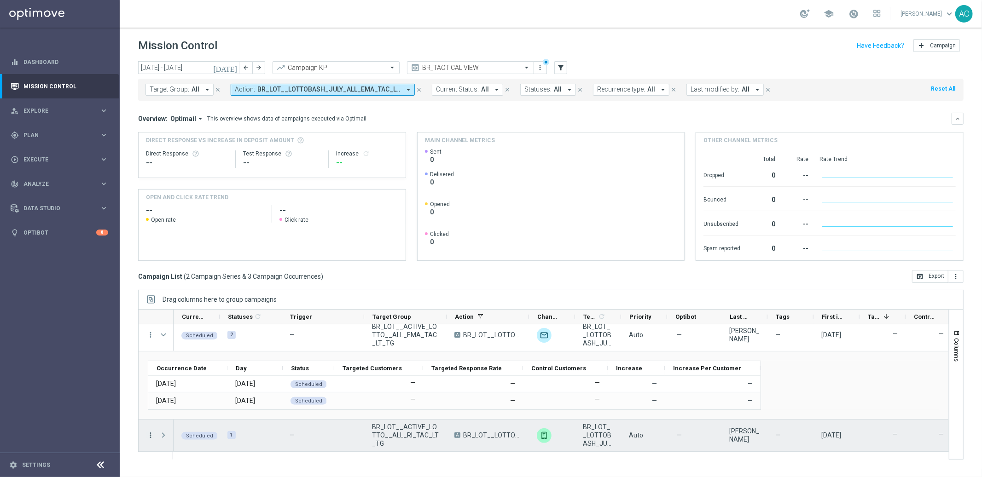
click at [151, 430] on icon "more_vert" at bounding box center [150, 435] width 8 height 8
click at [187, 411] on div "Edit" at bounding box center [212, 408] width 86 height 6
click at [151, 430] on icon "more_vert" at bounding box center [150, 435] width 8 height 8
click at [163, 423] on icon "delete_forever" at bounding box center [161, 421] width 6 height 6
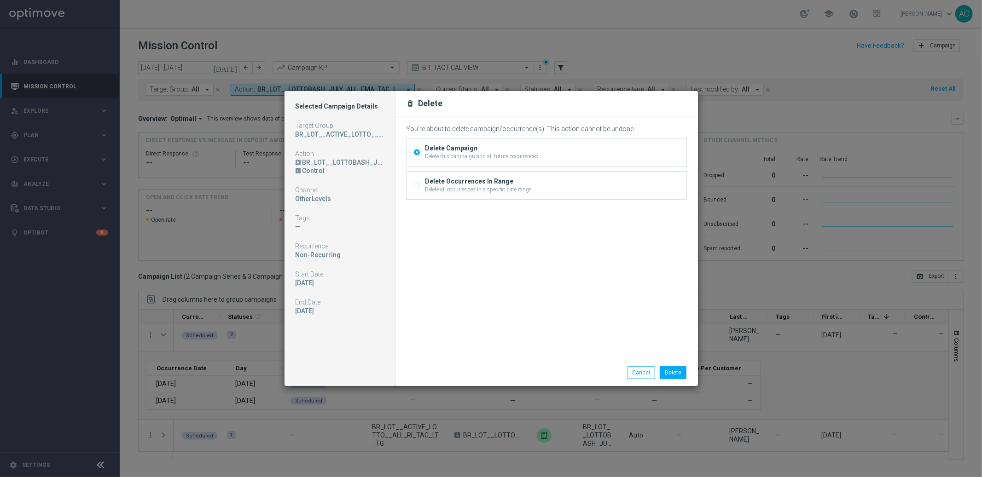
click at [423, 183] on label "Delete Occurrences In Range Delete all occurrences in a specific date range" at bounding box center [477, 185] width 109 height 17
click at [420, 183] on input "Delete Occurrences In Range Delete all occurrences in a specific date range" at bounding box center [417, 186] width 6 height 6
radio input "true"
radio input "false"
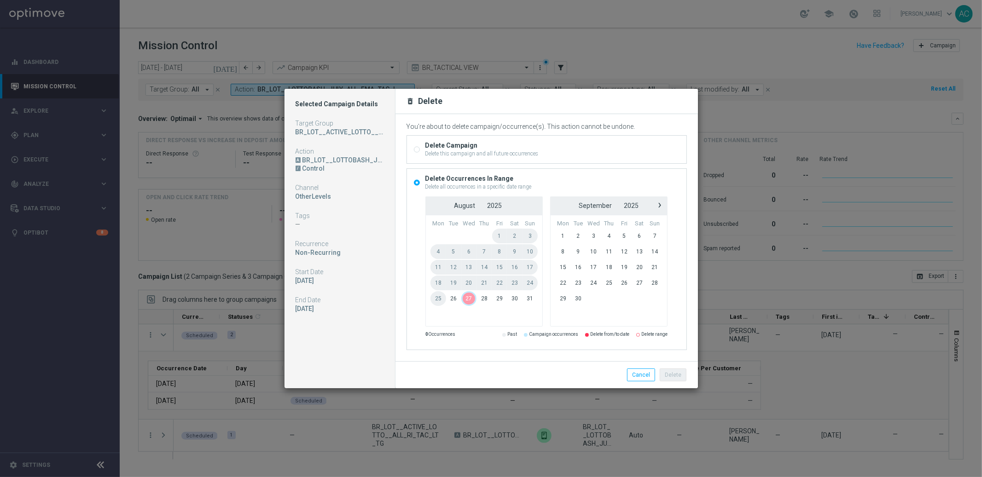
click at [468, 301] on span "27" at bounding box center [469, 298] width 16 height 15
click at [454, 296] on span "26" at bounding box center [453, 298] width 15 height 15
click at [486, 297] on span "28" at bounding box center [484, 298] width 15 height 15
click at [672, 374] on button "Delete" at bounding box center [673, 375] width 27 height 13
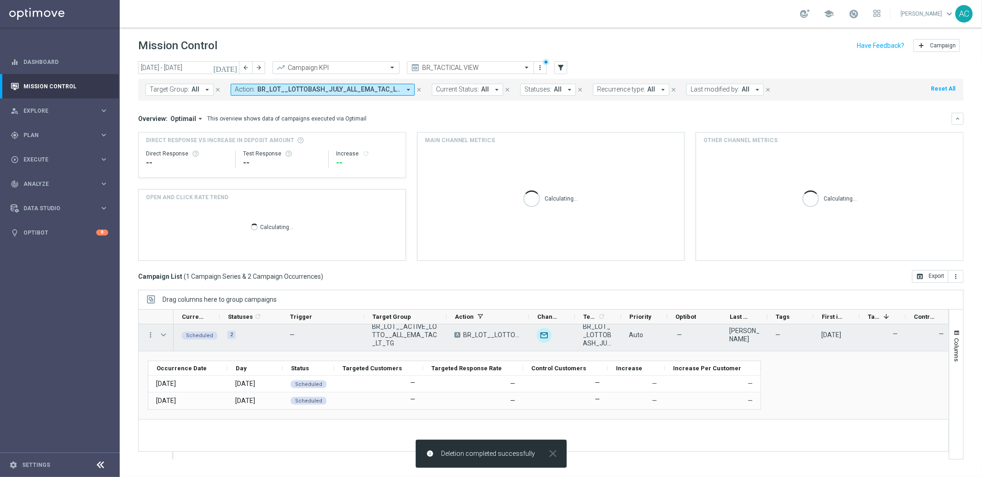
scroll to position [0, 0]
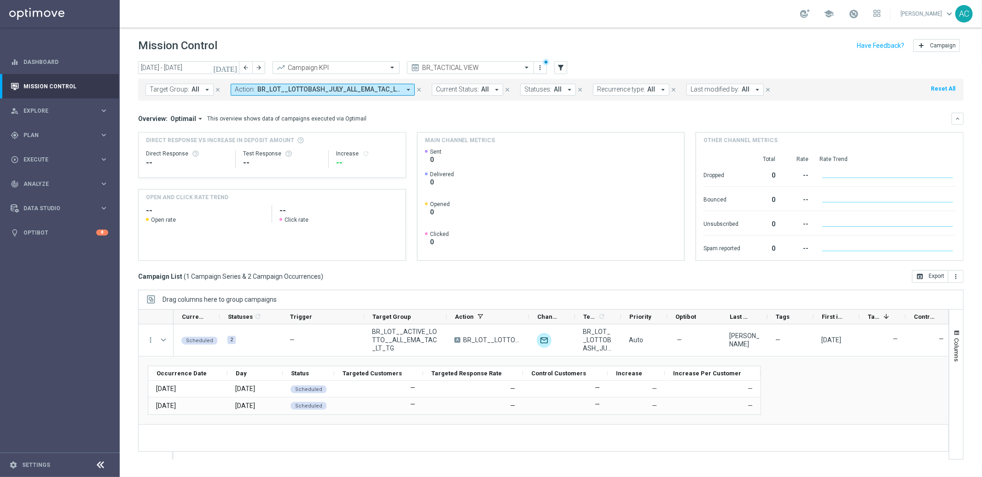
click at [365, 87] on span "BR_LOT__LOTTOBASH_JULY_ALL_EMA_TAC_LT, BR_LOT__LOTTOBASH_JULY__ALL_RI_TAC_LT" at bounding box center [328, 90] width 143 height 8
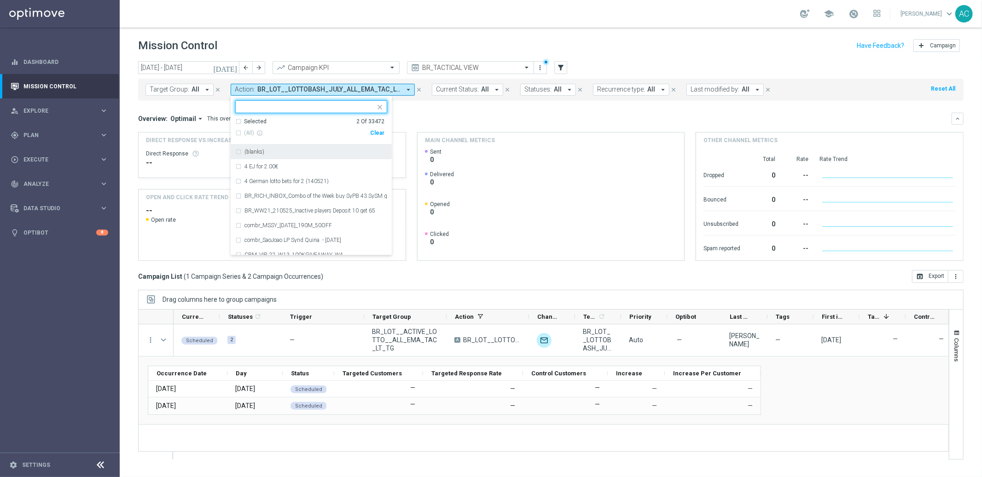
click at [0, 0] on div "Clear" at bounding box center [0, 0] width 0 height 0
drag, startPoint x: 455, startPoint y: 111, endPoint x: 260, endPoint y: 95, distance: 195.9
click at [454, 111] on mini-dashboard "Overview: Optimail arrow_drop_down This overview shows data of campaigns execut…" at bounding box center [551, 185] width 826 height 169
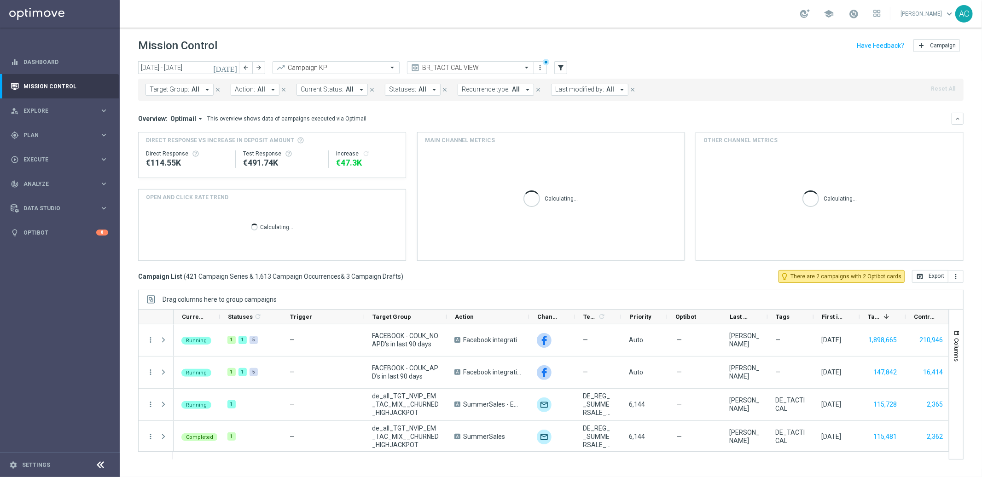
click at [248, 92] on span "Action:" at bounding box center [245, 90] width 20 height 8
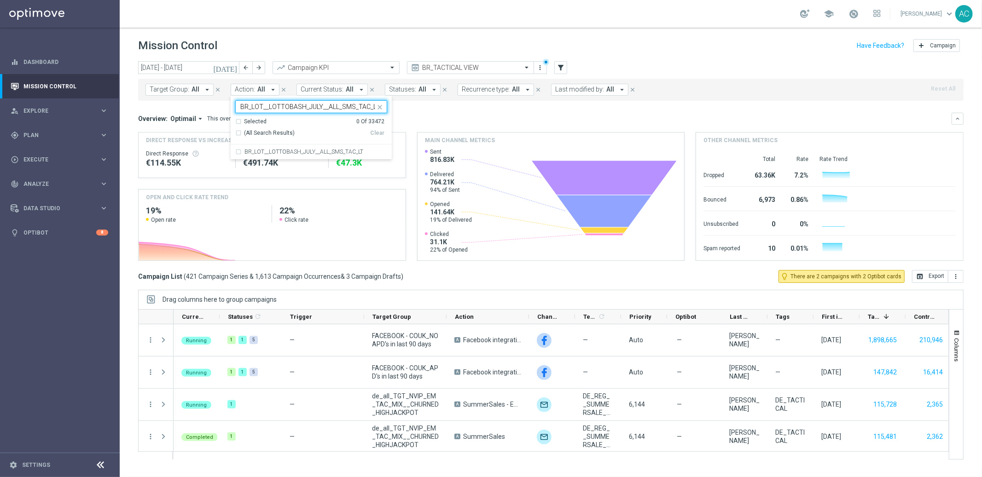
scroll to position [0, 1]
click at [235, 150] on div "BR_LOT__LOTTOBASH_JULY__ALL_SMS_TAC_LT" at bounding box center [311, 152] width 152 height 15
type input "BR_LOT__LOTTOBASH_JULY__ALL_SMS_TAC_LT"
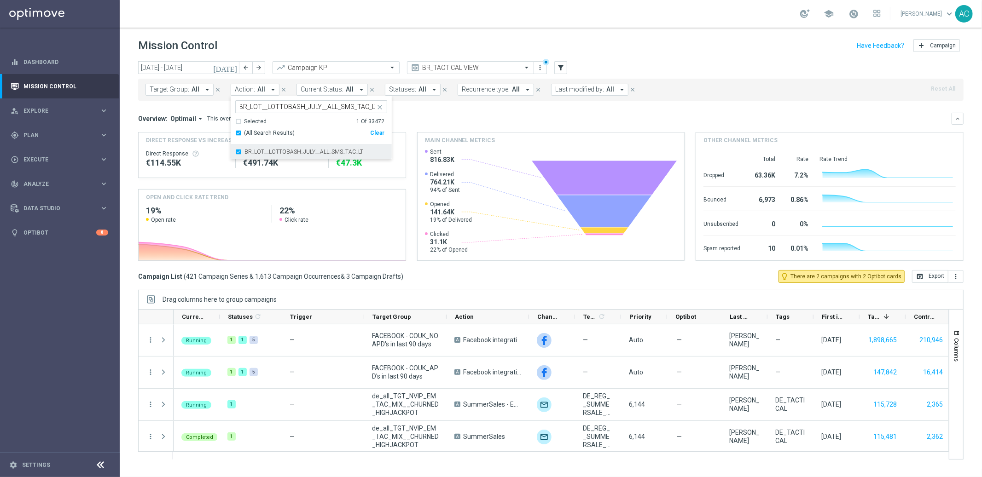
scroll to position [0, 0]
click at [478, 113] on div "Overview: Optimail arrow_drop_down This overview shows data of campaigns execut…" at bounding box center [551, 119] width 826 height 12
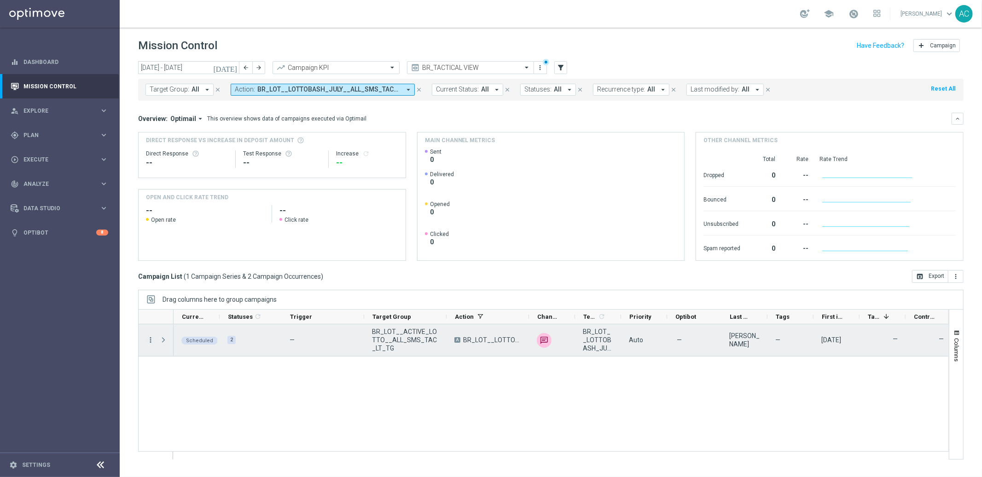
click at [147, 337] on icon "more_vert" at bounding box center [150, 340] width 8 height 8
click at [180, 430] on span "Delete" at bounding box center [177, 428] width 17 height 6
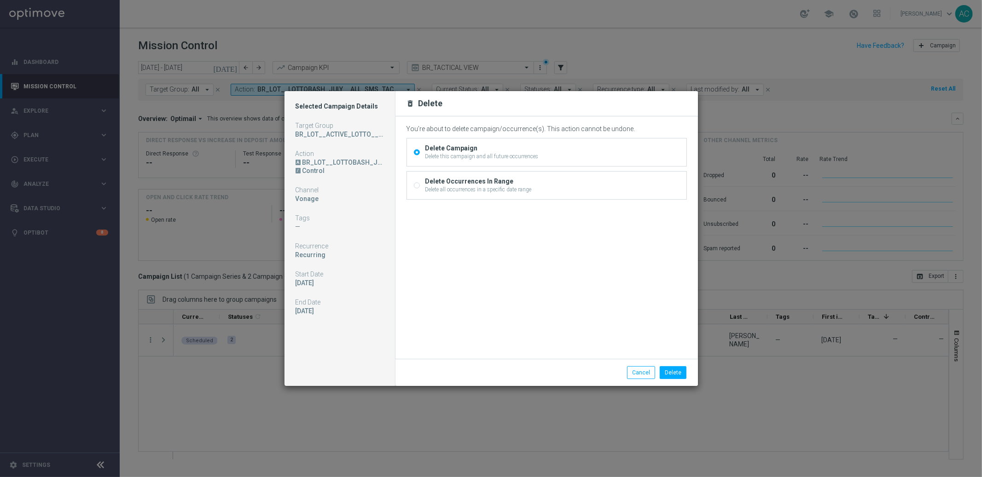
click at [417, 188] on input "Delete Occurrences In Range Delete all occurrences in a specific date range" at bounding box center [417, 186] width 6 height 6
radio input "true"
radio input "false"
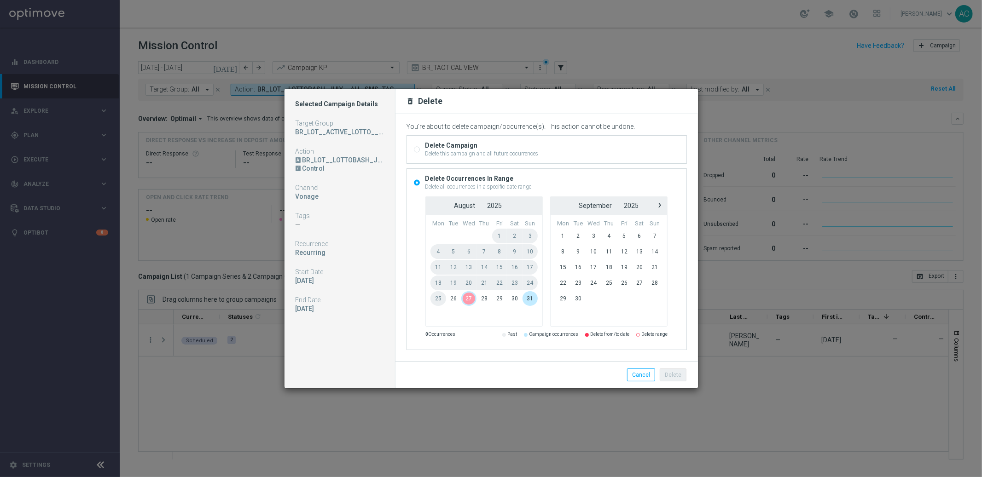
click at [470, 299] on span "27" at bounding box center [469, 298] width 16 height 15
click at [536, 298] on span "31" at bounding box center [530, 298] width 15 height 15
click at [679, 380] on button "Delete" at bounding box center [673, 375] width 27 height 13
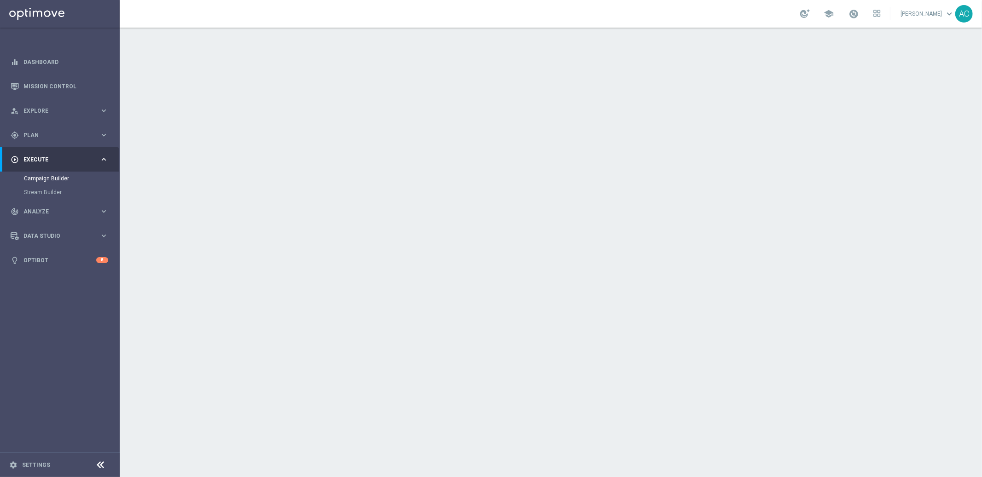
click at [798, 252] on icon "keyboard_arrow_down" at bounding box center [802, 249] width 14 height 14
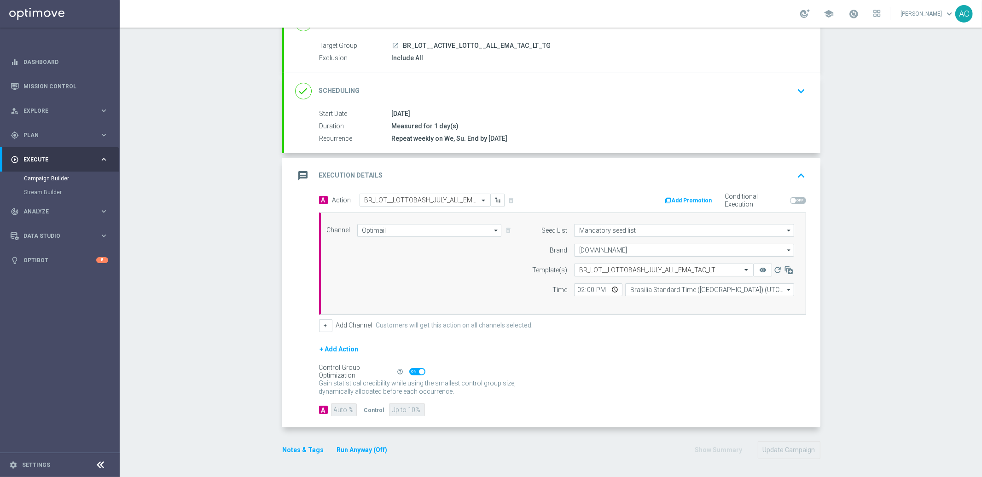
click at [788, 99] on div "done Scheduling keyboard_arrow_down" at bounding box center [552, 91] width 536 height 36
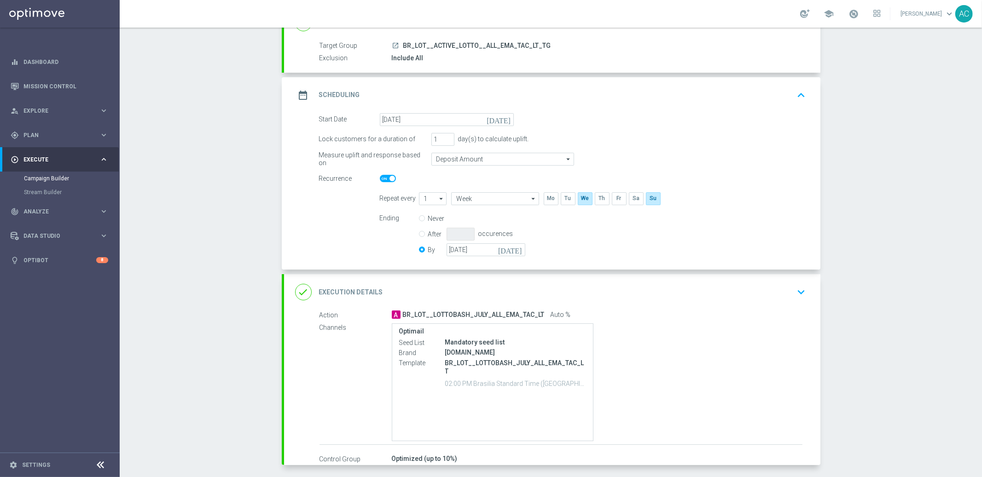
scroll to position [77, 0]
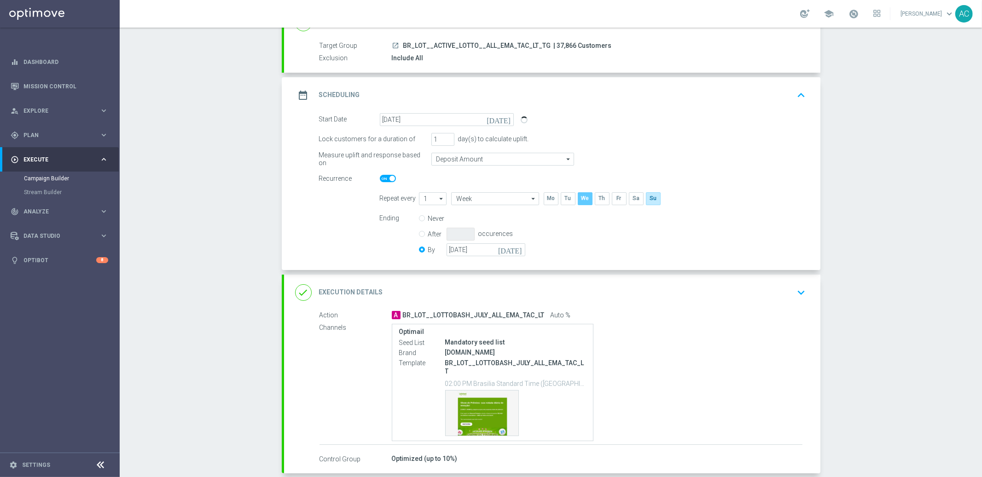
click at [583, 198] on input "checkbox" at bounding box center [585, 198] width 14 height 12
checkbox input "false"
click at [619, 239] on div "Ending Never After occurences By 01 Sep 2025 today" at bounding box center [593, 235] width 440 height 47
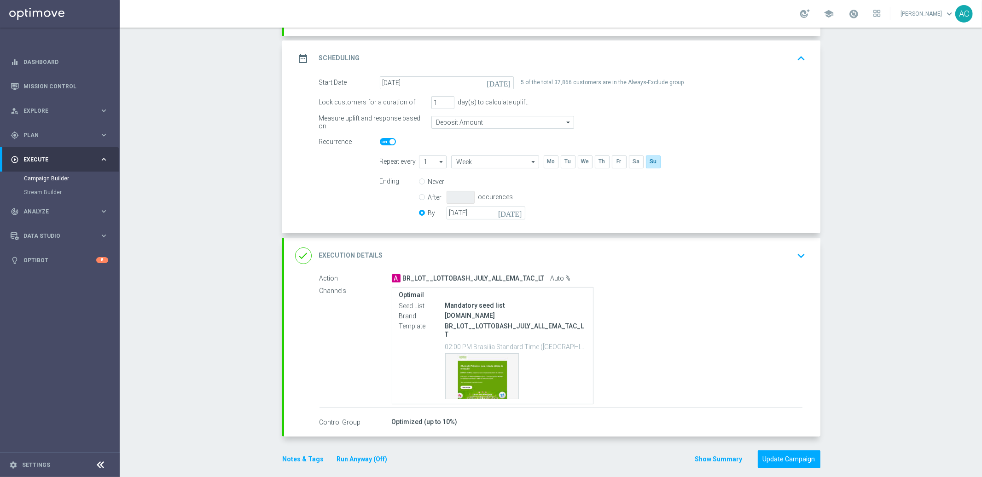
scroll to position [115, 0]
click at [792, 454] on button "Update Campaign" at bounding box center [789, 459] width 63 height 18
type input "[DATE]"
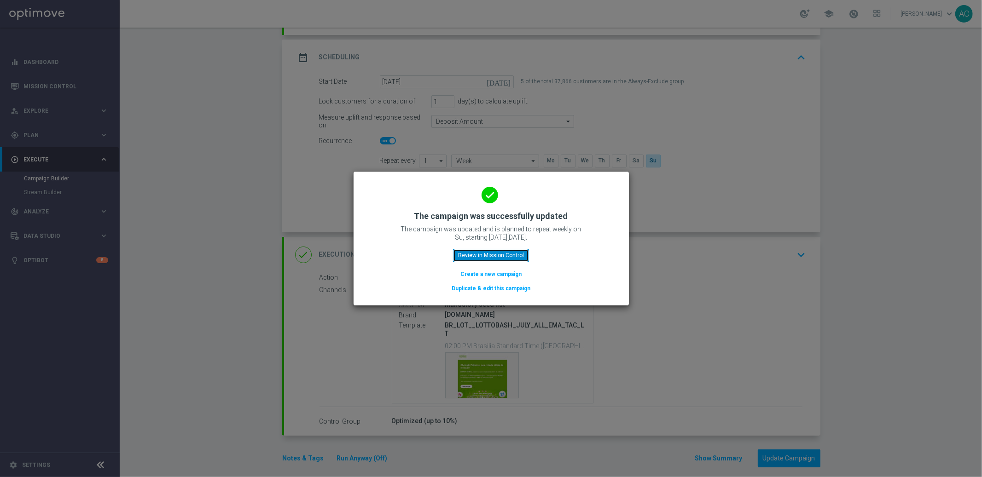
click at [493, 257] on button "Review in Mission Control" at bounding box center [491, 255] width 76 height 13
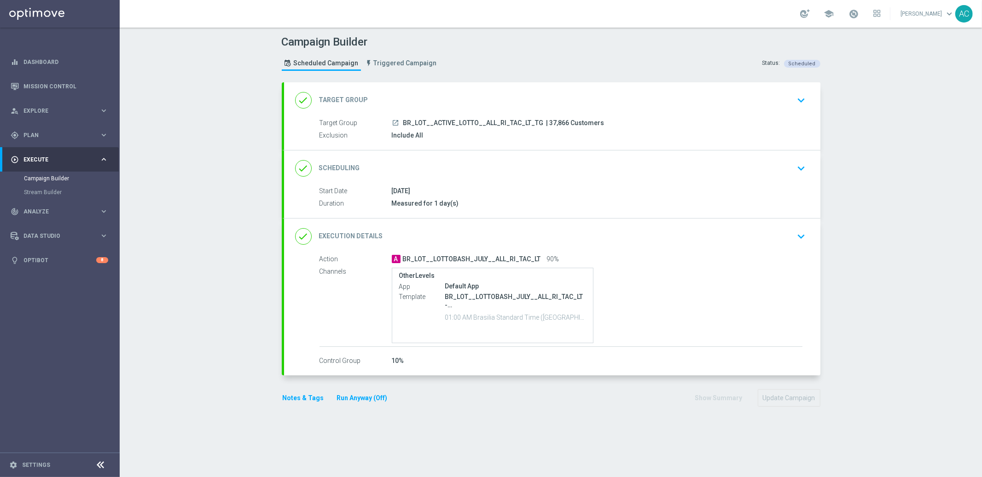
click at [801, 125] on div "Target Group launch BR_LOT__ACTIVE_LOTTO__ALL_RI_TAC_LT_TG | 37,866 Customers E…" at bounding box center [552, 129] width 536 height 23
click at [799, 104] on icon "keyboard_arrow_down" at bounding box center [802, 100] width 14 height 14
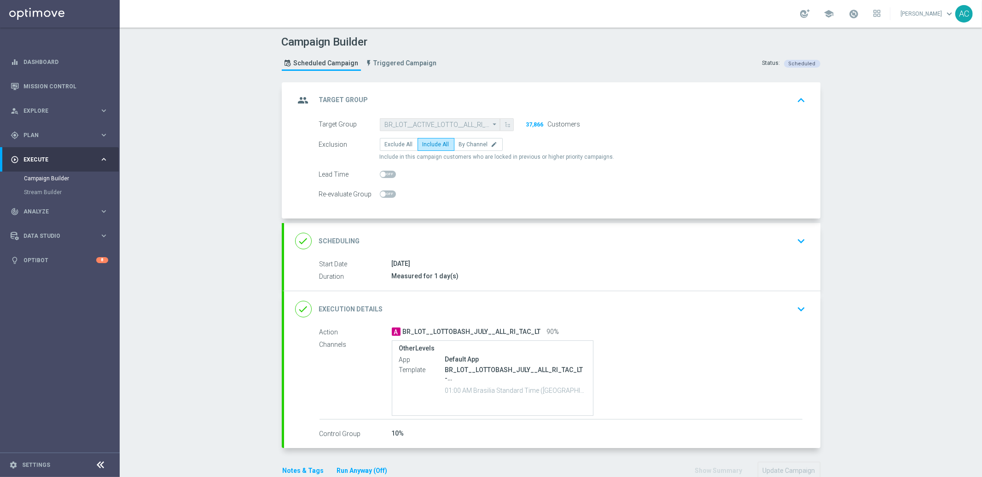
click at [716, 256] on div "done Scheduling keyboard_arrow_down" at bounding box center [552, 241] width 536 height 36
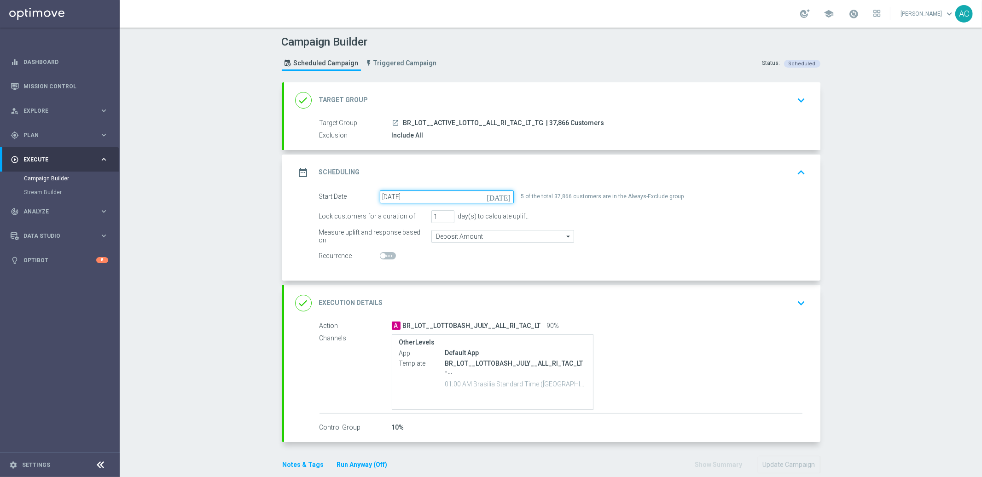
click at [421, 196] on input "[DATE]" at bounding box center [447, 197] width 134 height 13
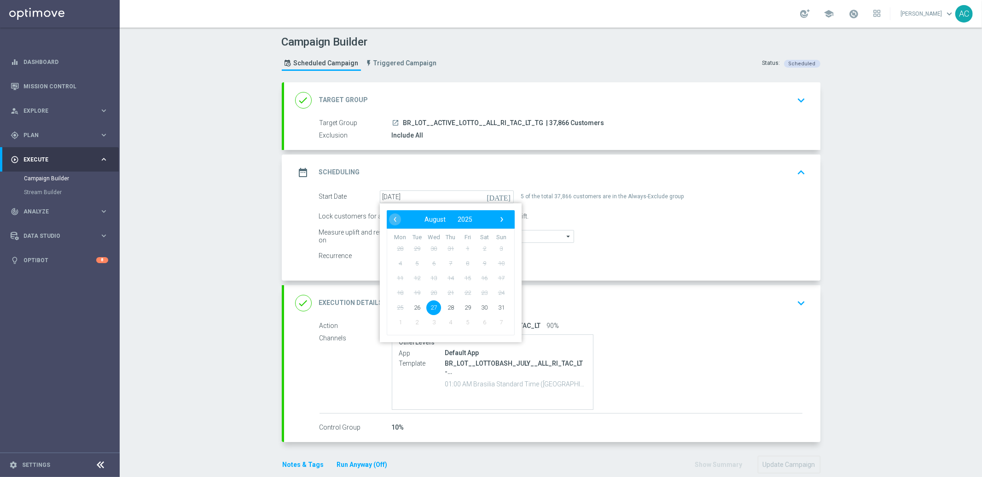
click at [642, 246] on form "Start Date 27 Aug 2025 today ‹ ​ August ​ 2025 ​ › Mon Tue Wed Thu Fri Sat Sun …" at bounding box center [562, 227] width 487 height 72
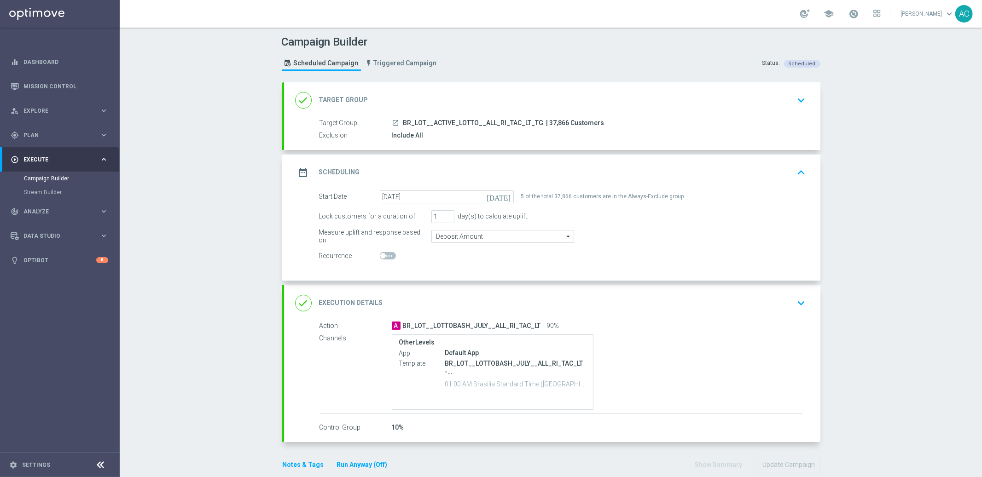
scroll to position [2, 0]
click at [50, 181] on link "Campaign Builder" at bounding box center [60, 178] width 72 height 7
click at [45, 178] on link "Campaign Builder" at bounding box center [60, 178] width 72 height 7
click at [756, 99] on div "done Target Group keyboard_arrow_down" at bounding box center [552, 98] width 514 height 17
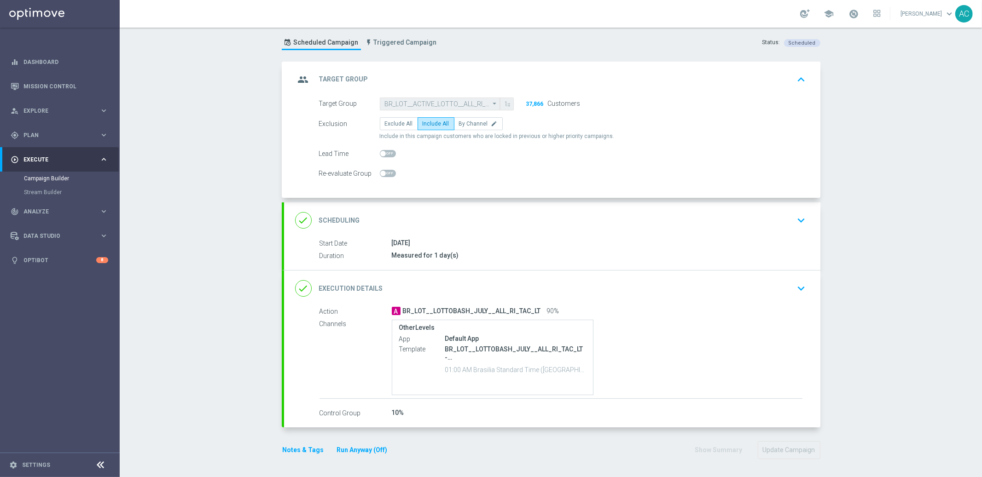
click at [741, 295] on div "done Execution Details keyboard_arrow_down" at bounding box center [552, 288] width 514 height 17
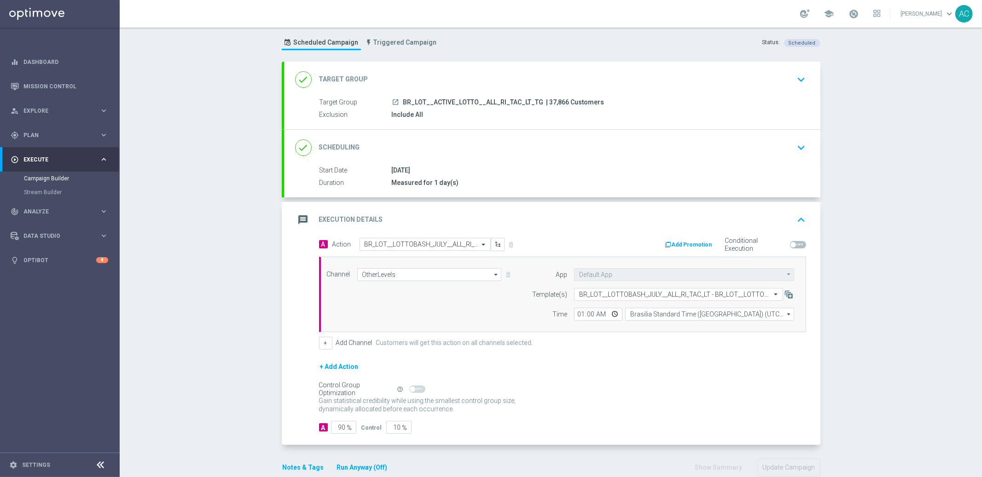
scroll to position [0, 0]
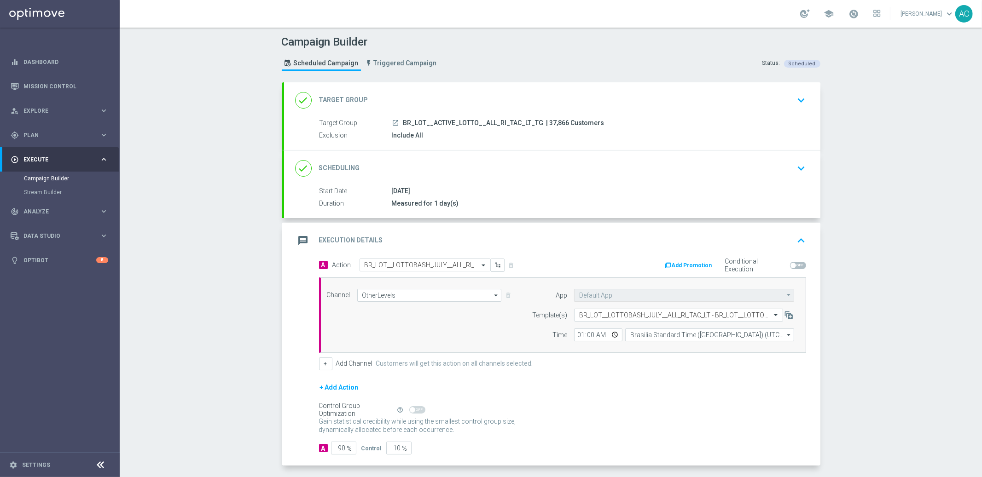
click at [669, 167] on div "done Scheduling keyboard_arrow_down" at bounding box center [552, 168] width 514 height 17
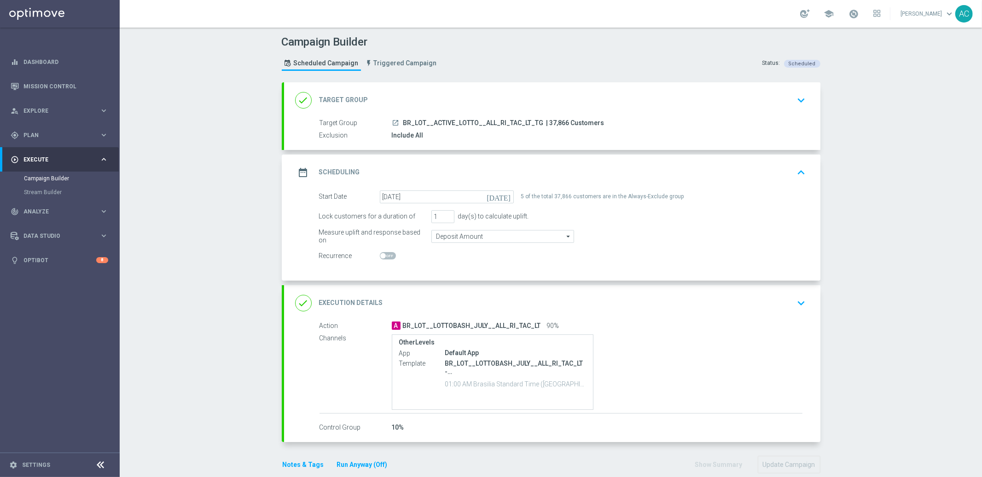
click at [376, 102] on div "done Target Group keyboard_arrow_down" at bounding box center [552, 100] width 514 height 17
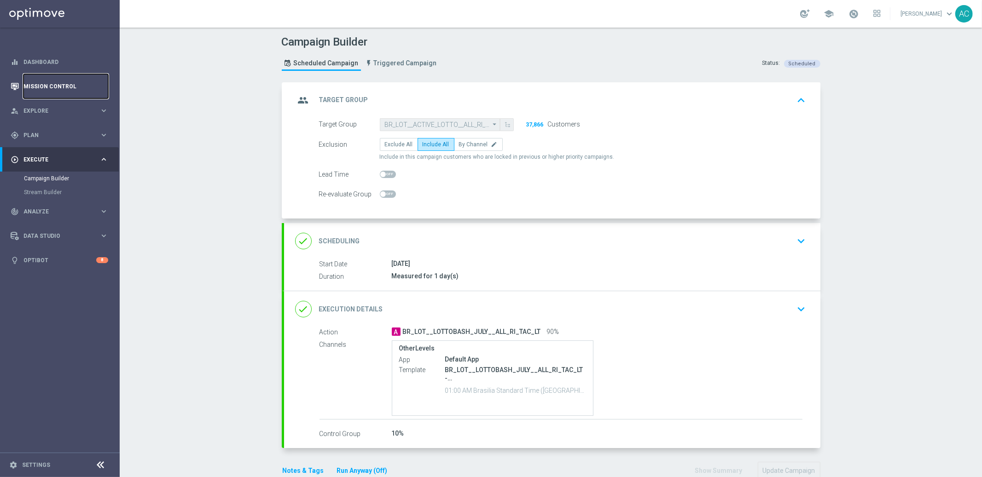
click at [58, 87] on link "Mission Control" at bounding box center [65, 86] width 85 height 24
